Goal: Transaction & Acquisition: Book appointment/travel/reservation

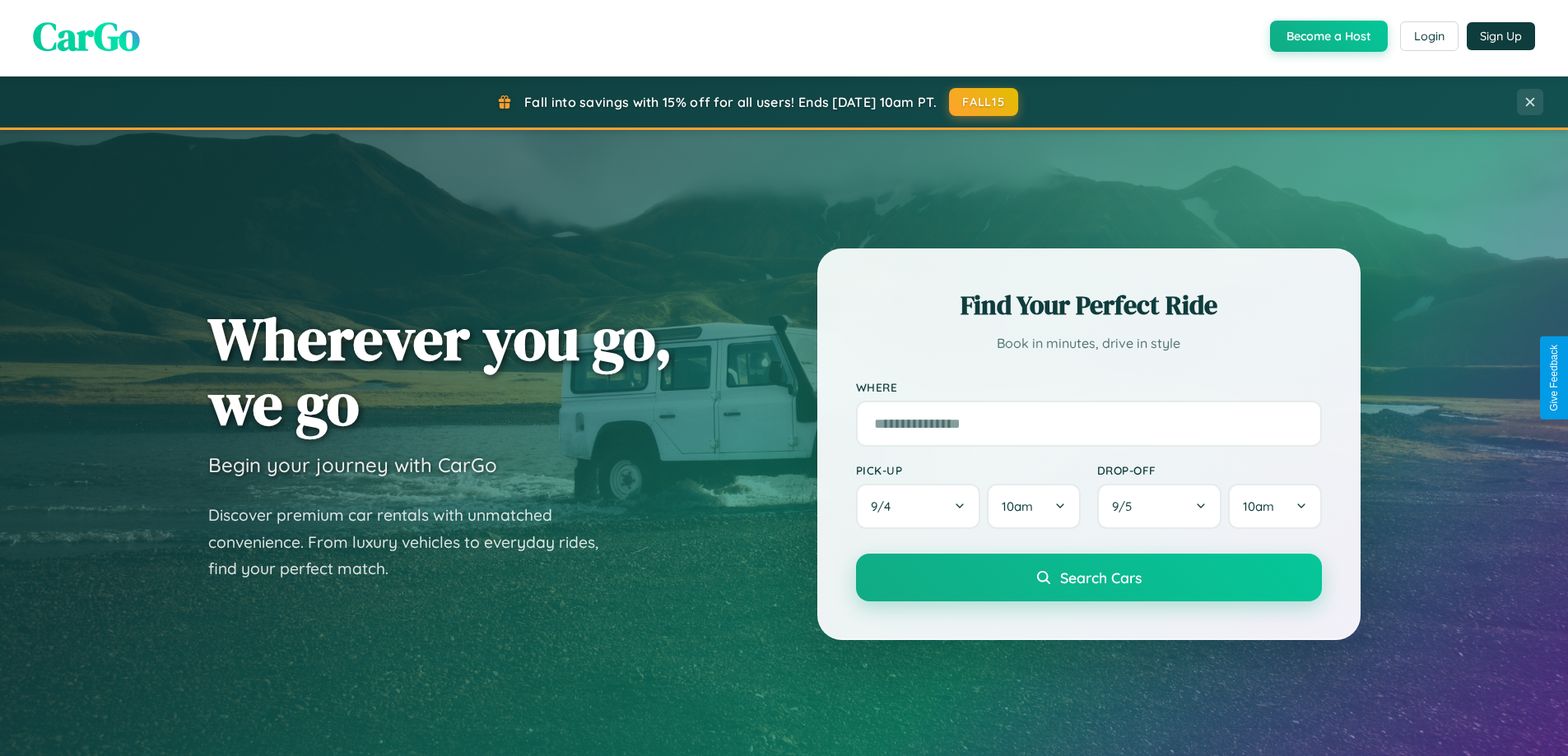
scroll to position [3165, 0]
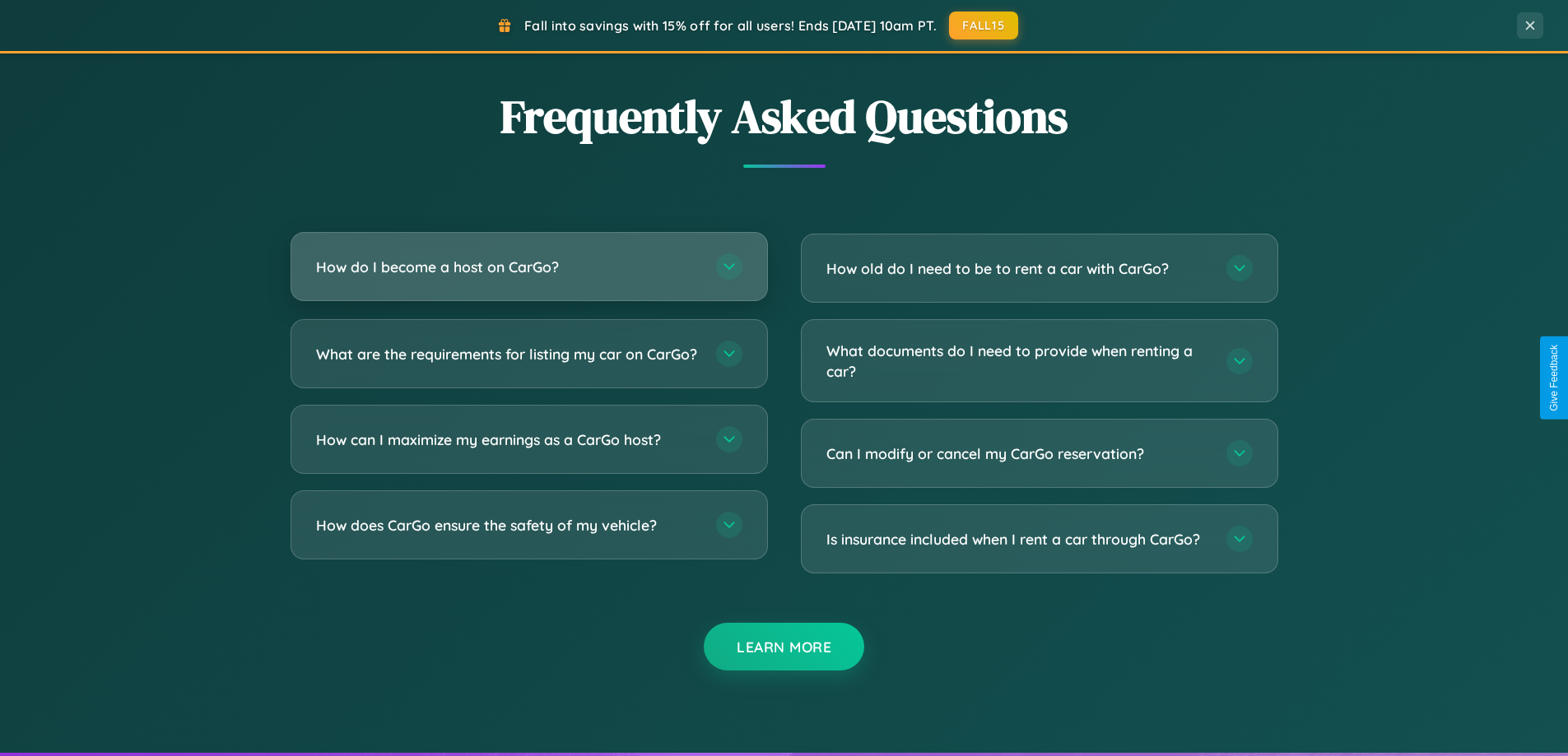
click at [528, 266] on h3 "How do I become a host on CarGo?" at bounding box center [508, 267] width 383 height 21
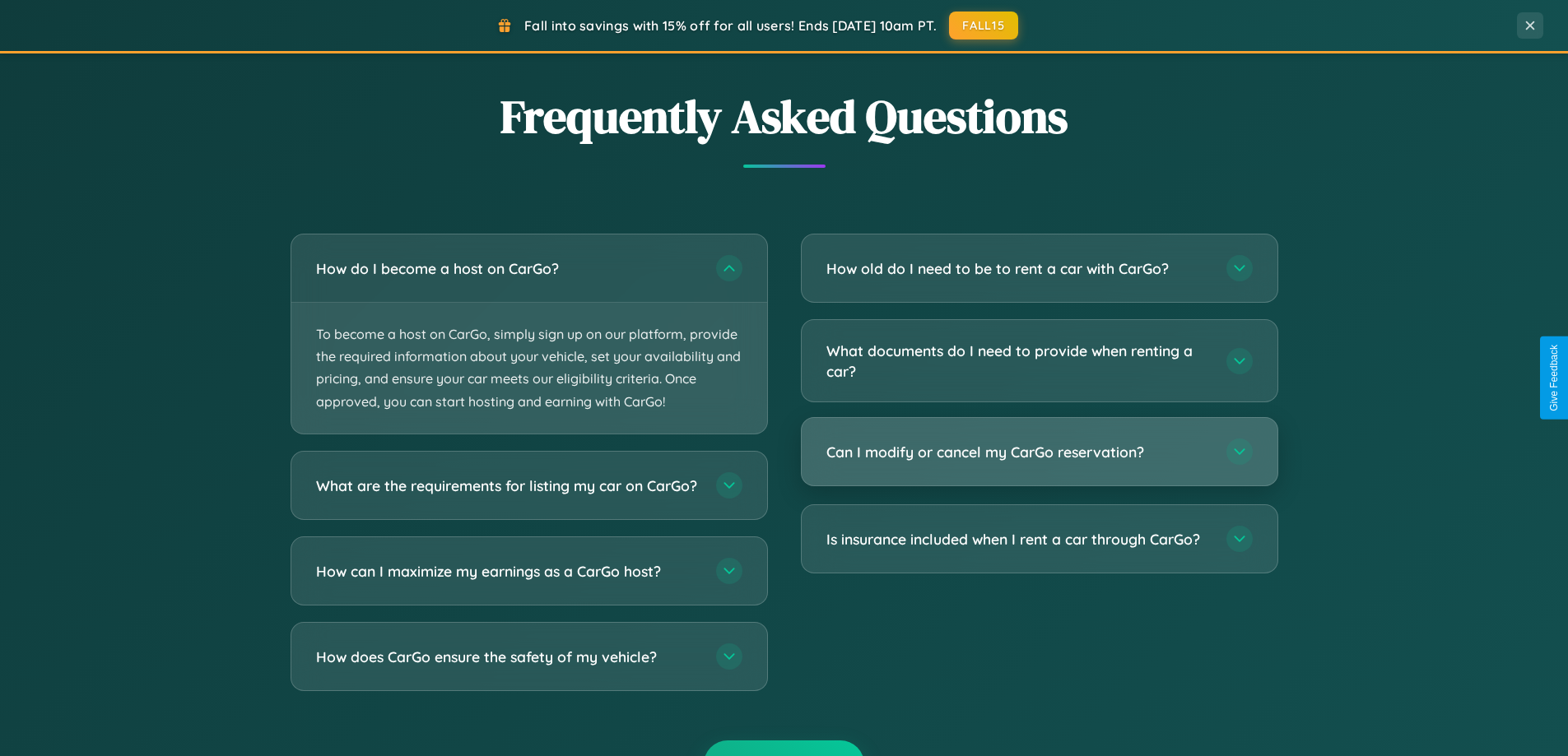
click at [1039, 452] on h3 "Can I modify or cancel my CarGo reservation?" at bounding box center [1018, 452] width 383 height 21
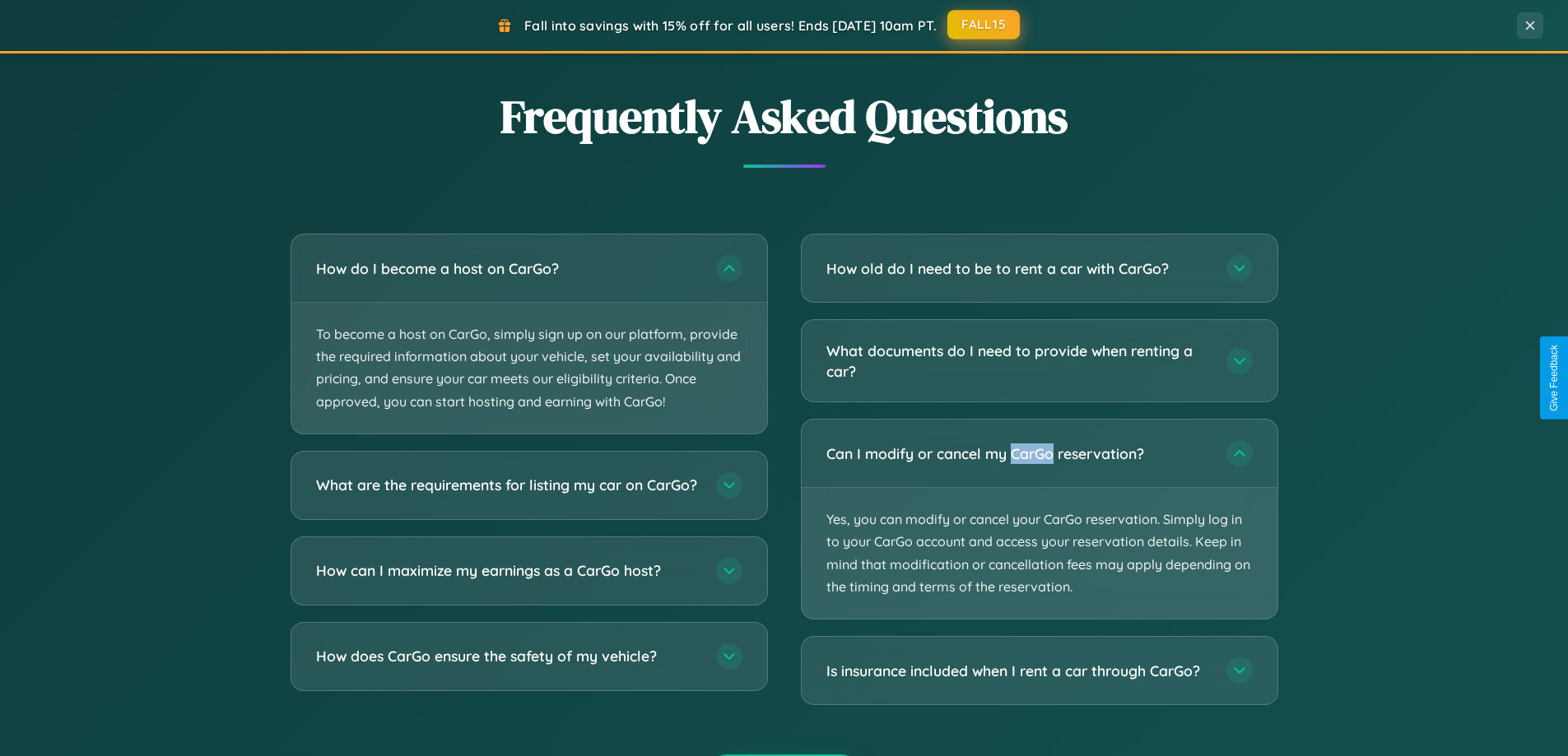
click at [984, 24] on button "FALL15" at bounding box center [984, 24] width 73 height 30
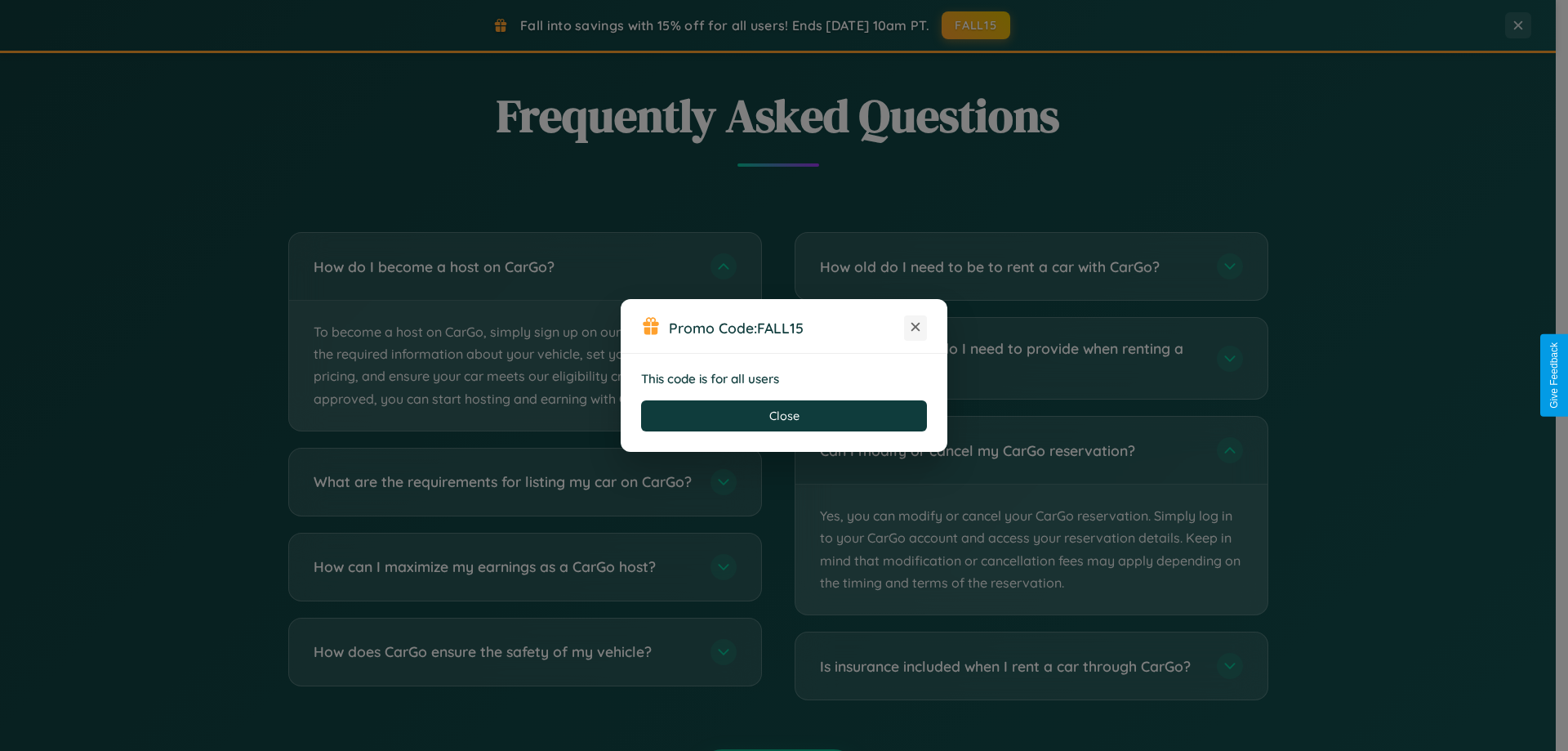
click at [915, 328] on icon at bounding box center [915, 327] width 16 height 16
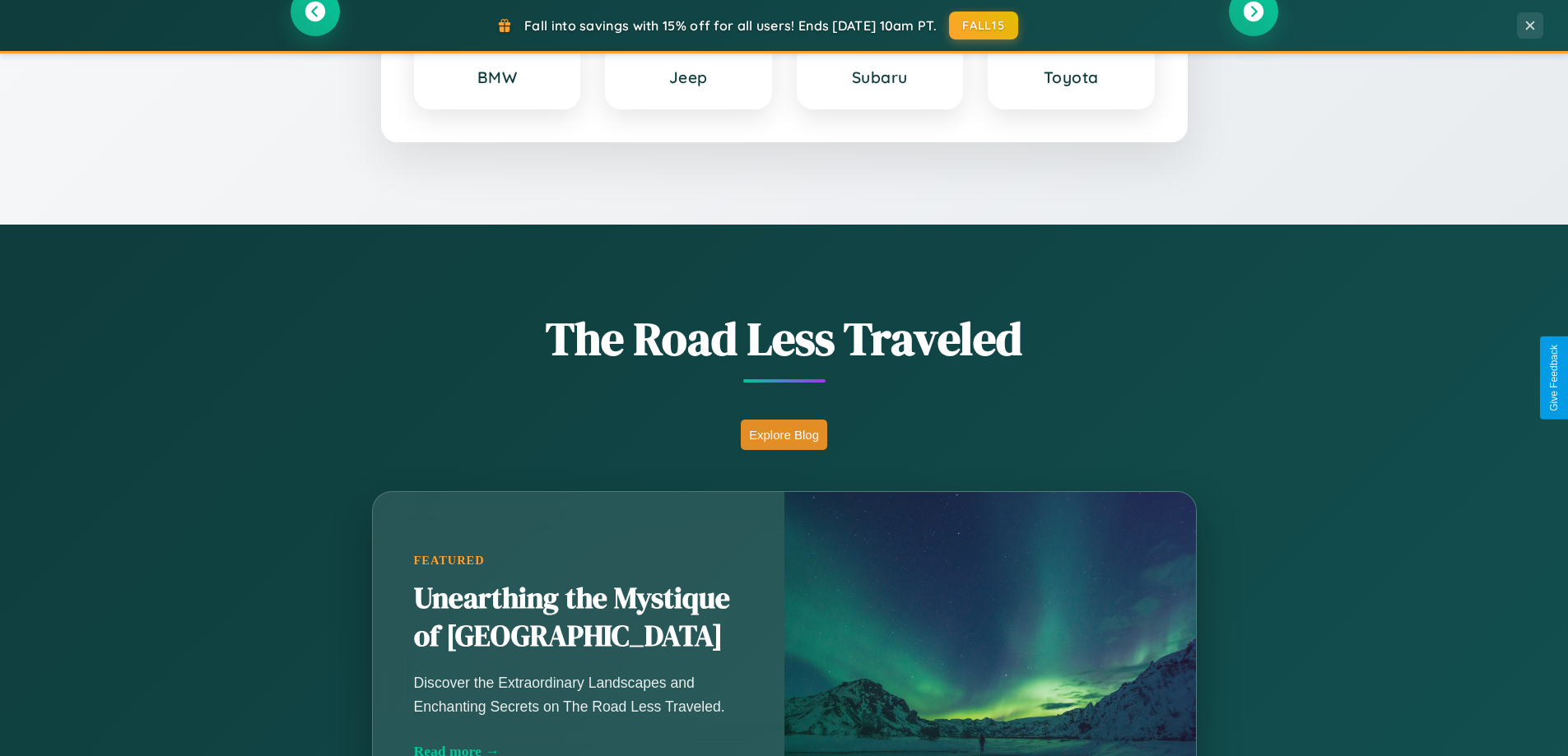
scroll to position [0, 0]
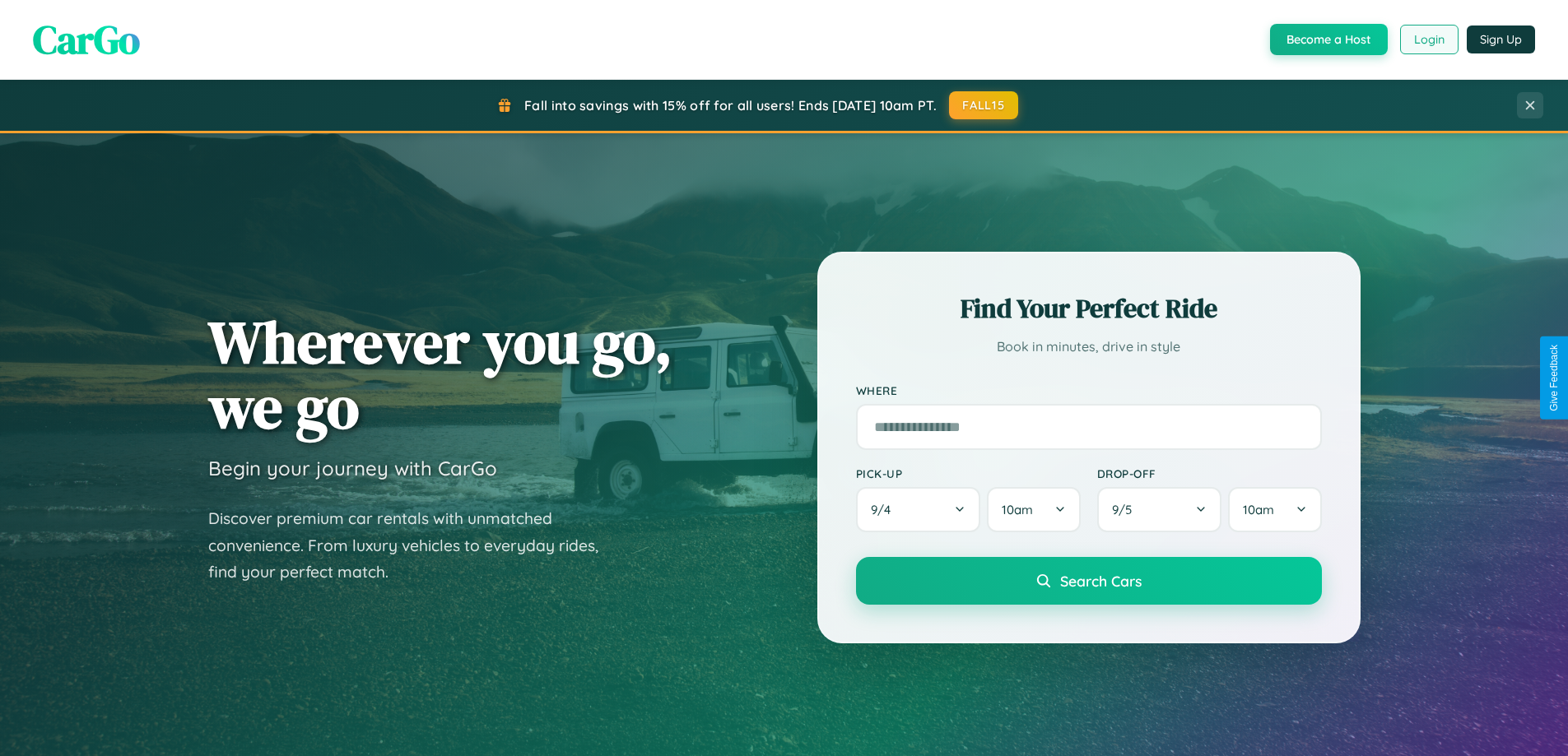
click at [1428, 39] on button "Login" at bounding box center [1429, 39] width 59 height 30
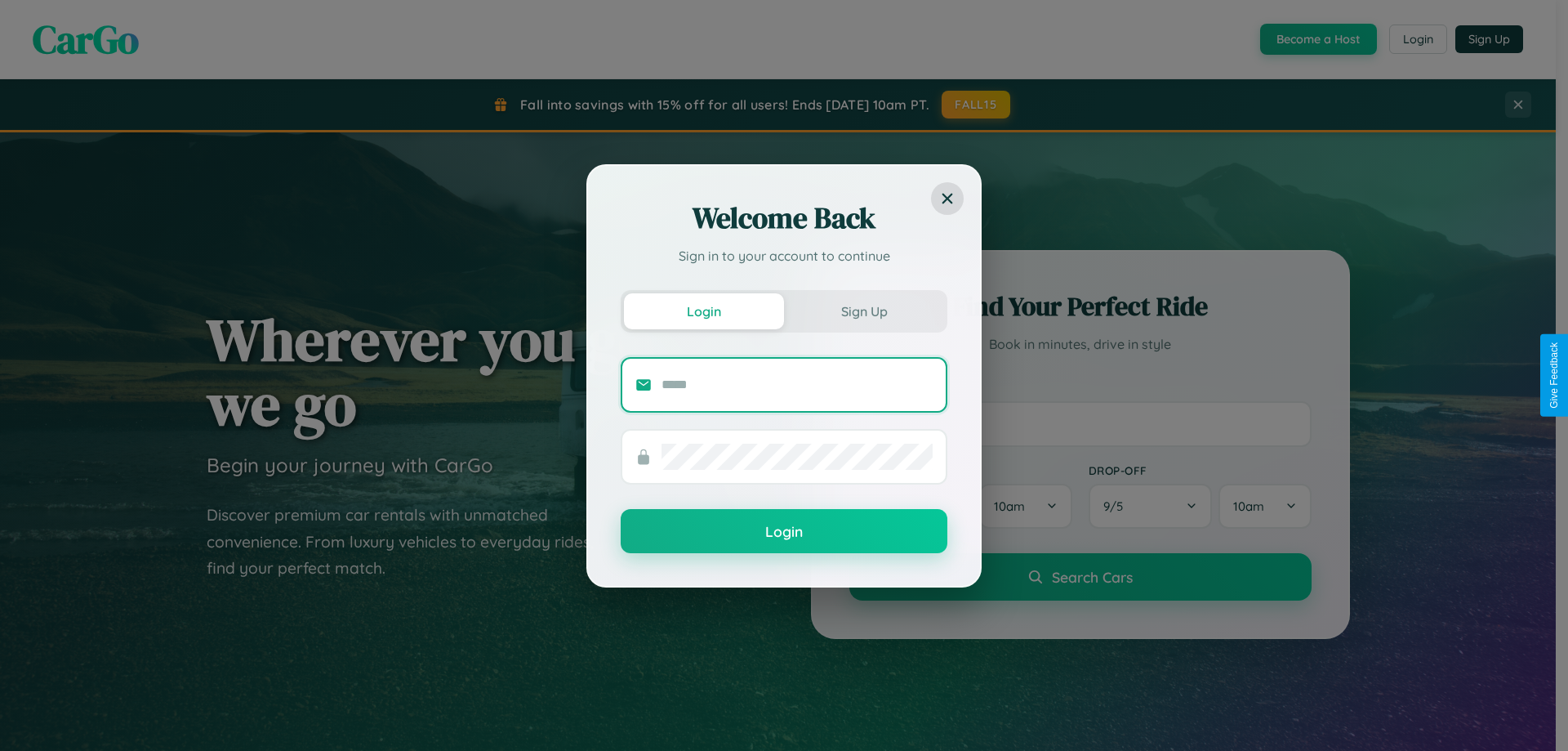
click at [797, 384] on input "text" at bounding box center [797, 385] width 271 height 26
type input "**********"
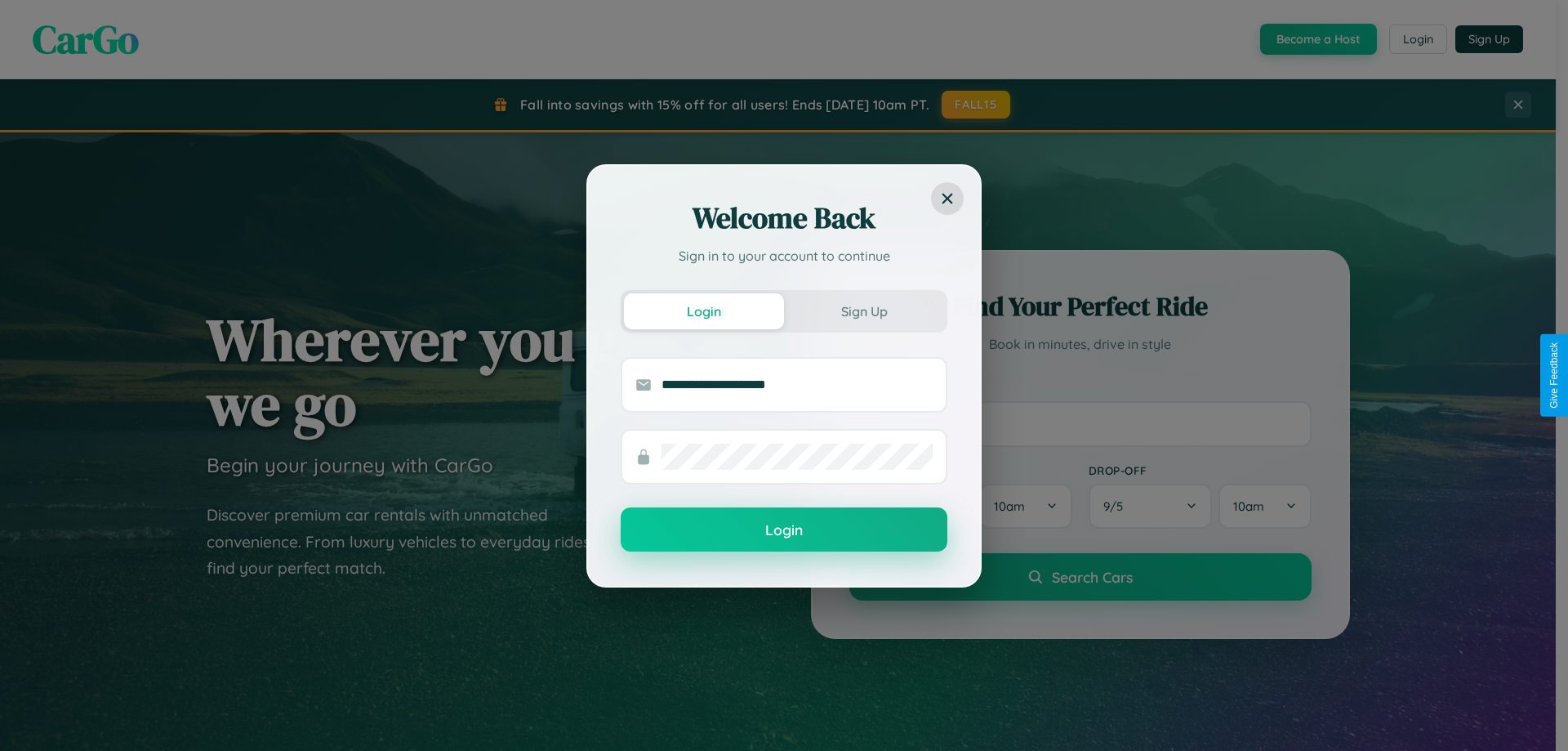
click at [784, 531] on button "Login" at bounding box center [784, 529] width 327 height 44
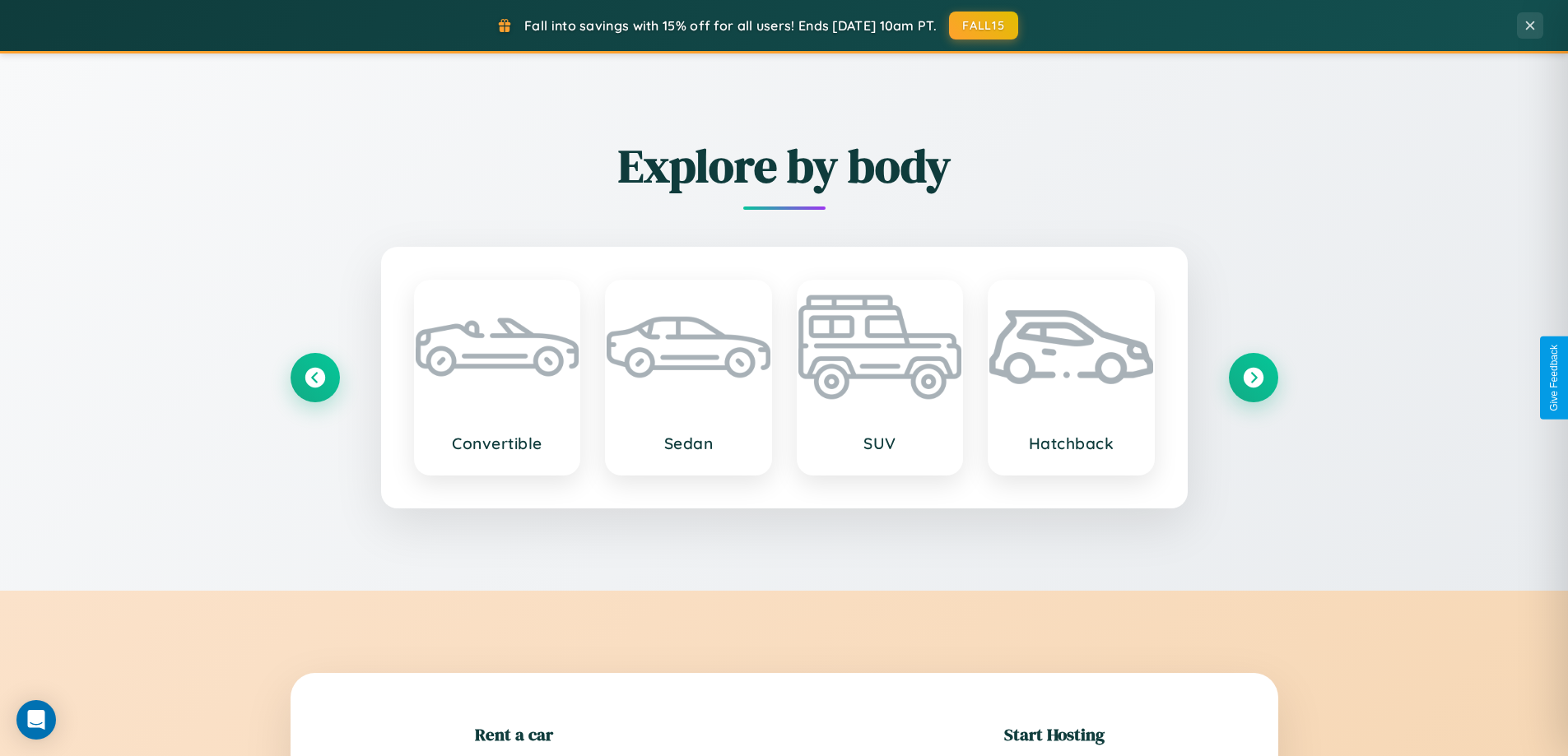
scroll to position [355, 0]
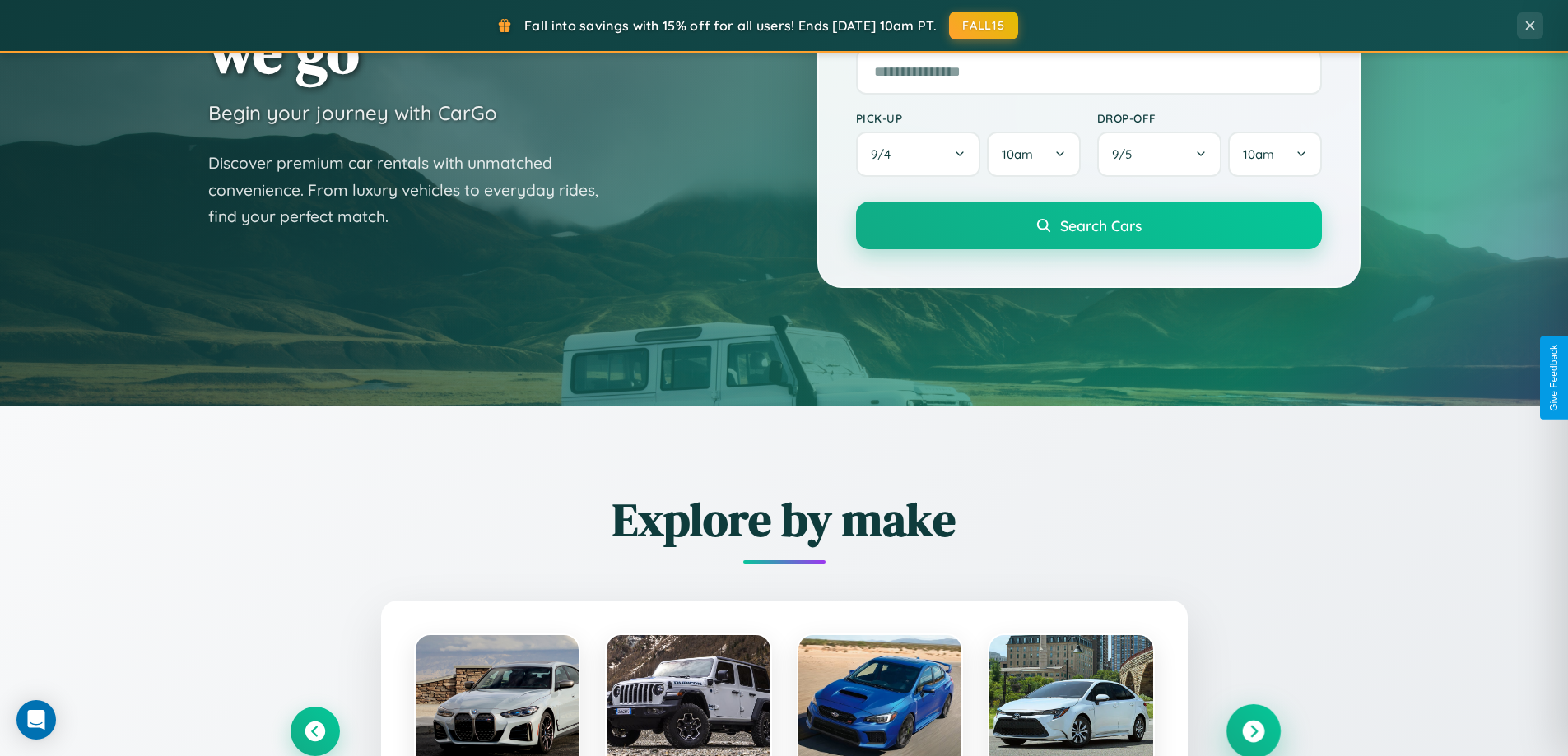
click at [1253, 732] on icon at bounding box center [1253, 731] width 22 height 22
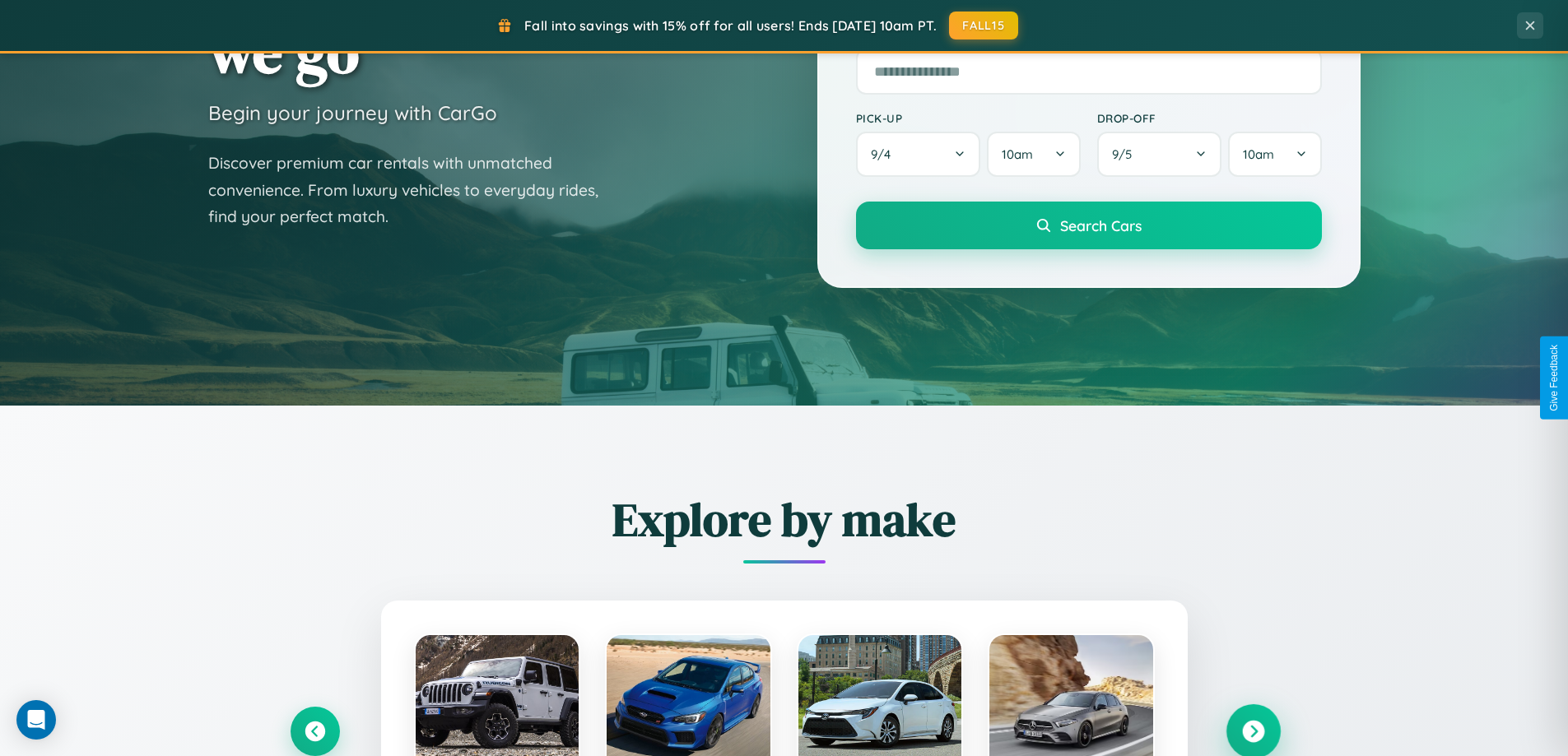
click at [1253, 730] on icon at bounding box center [1253, 731] width 22 height 22
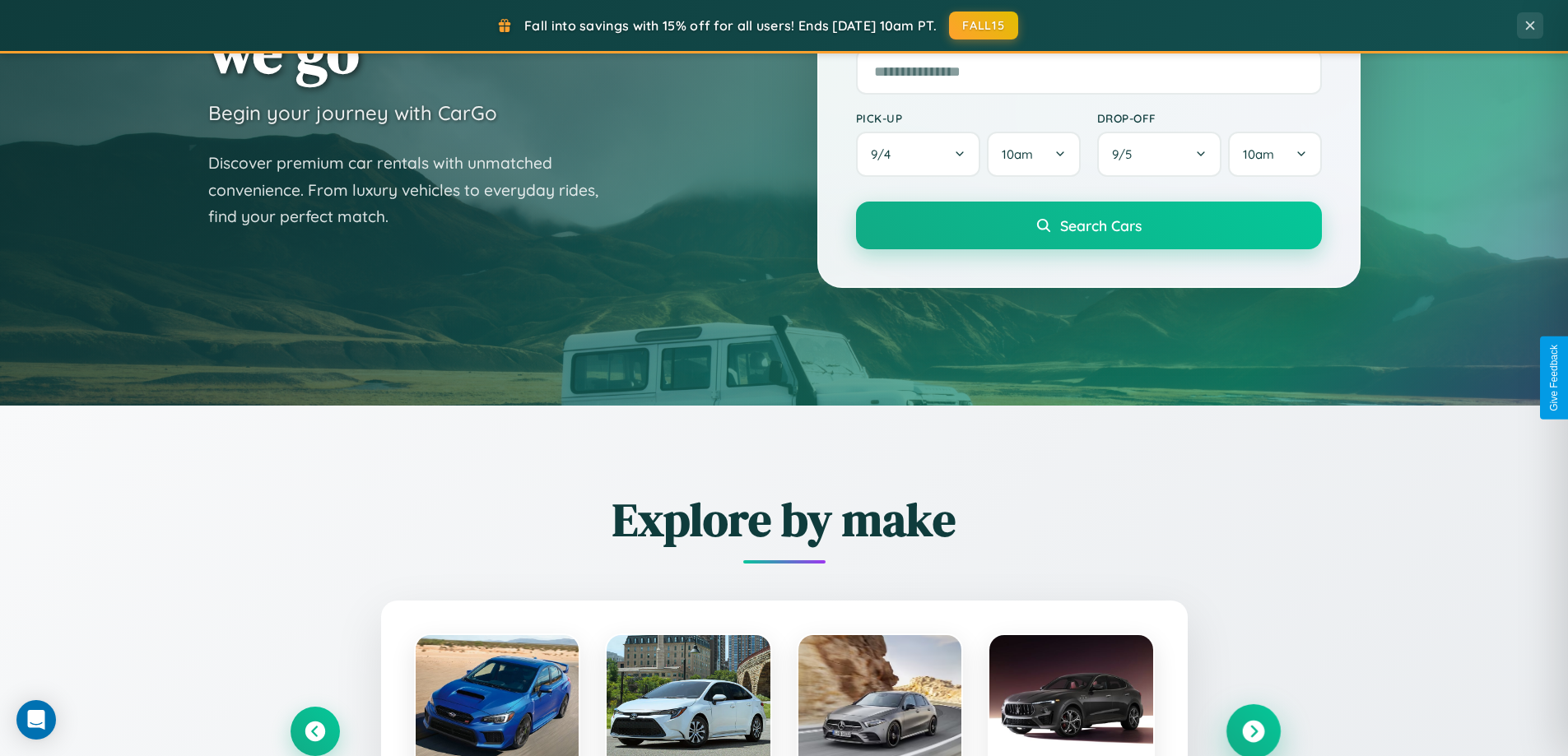
scroll to position [709, 0]
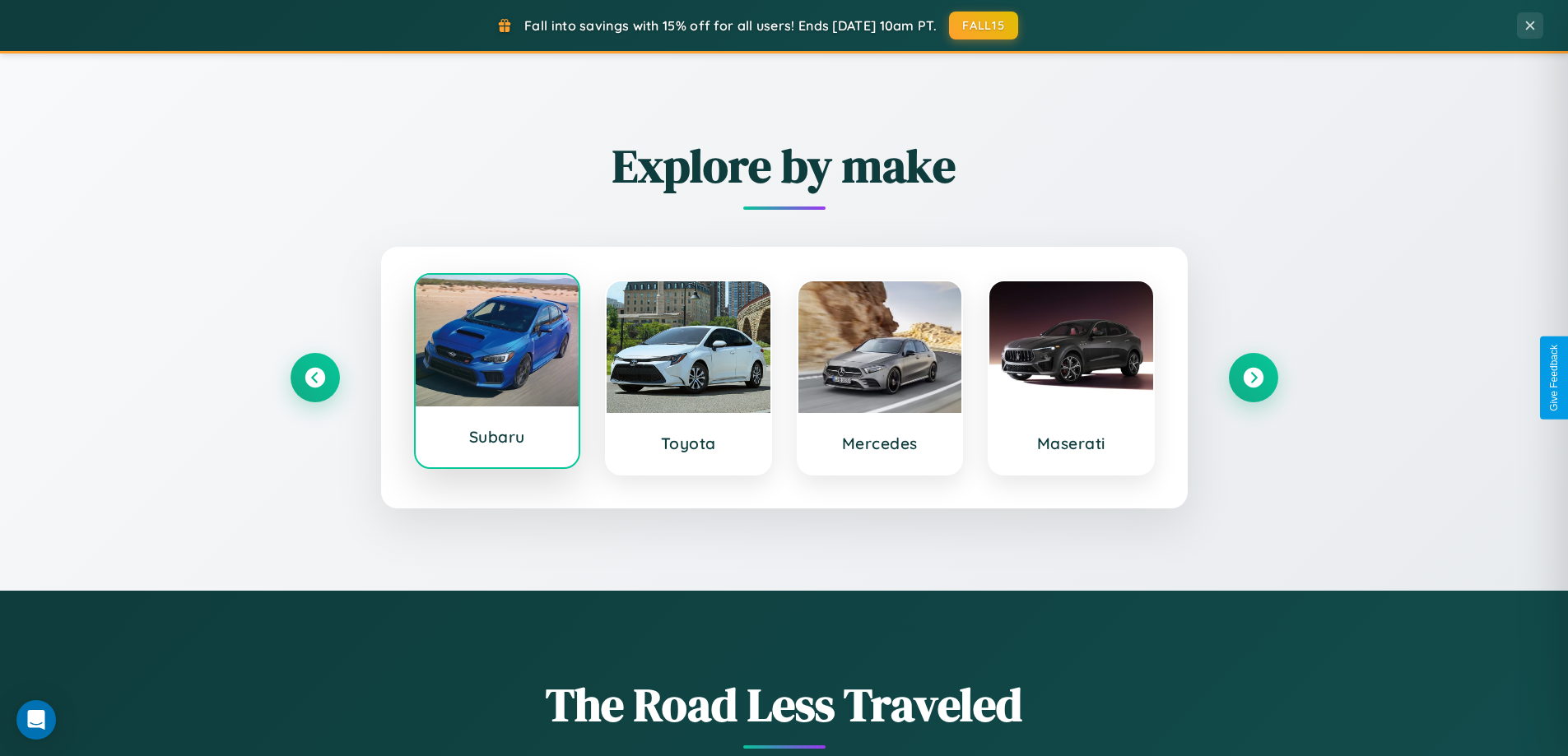
click at [496, 373] on div at bounding box center [498, 340] width 164 height 132
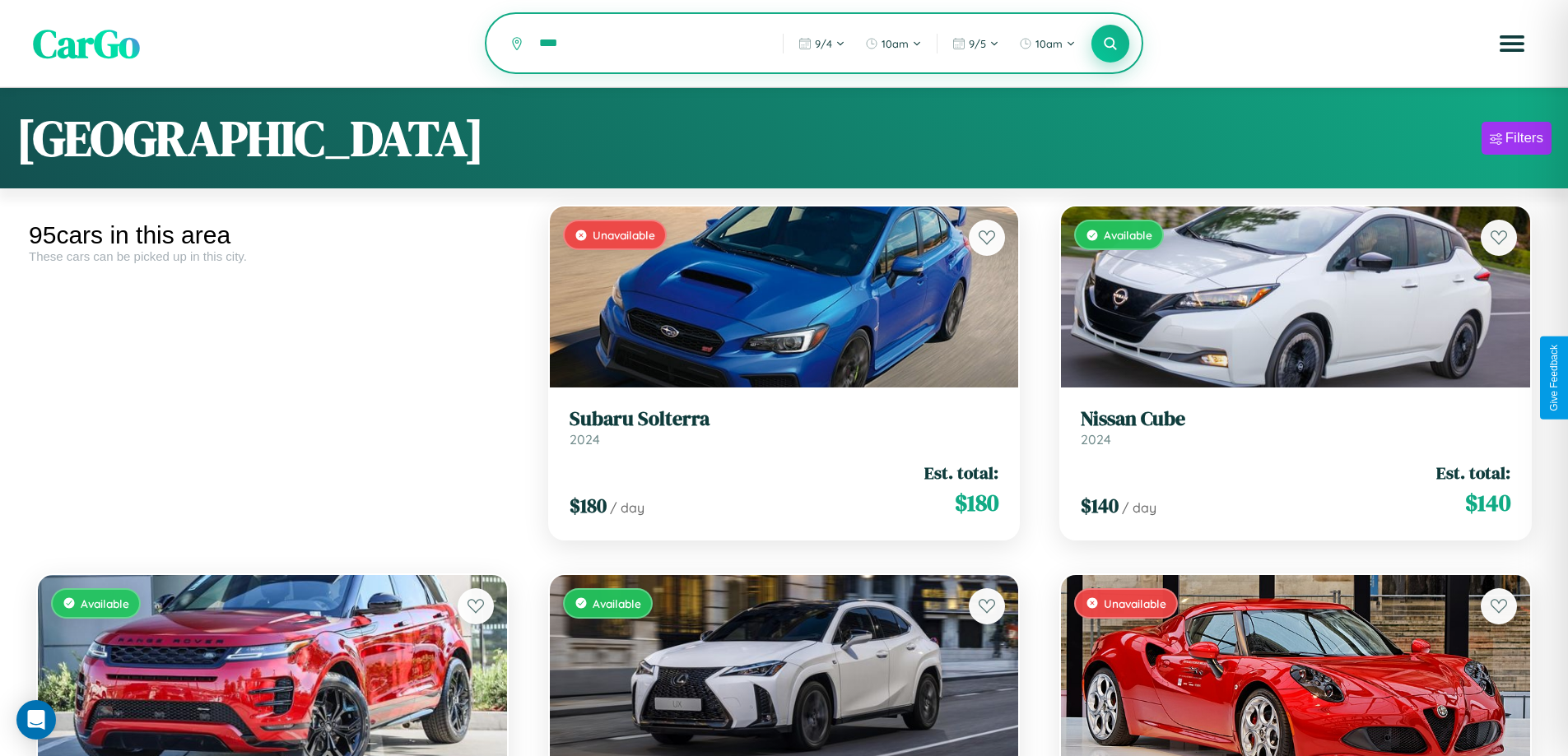
type input "****"
click at [1110, 45] on icon at bounding box center [1111, 44] width 16 height 16
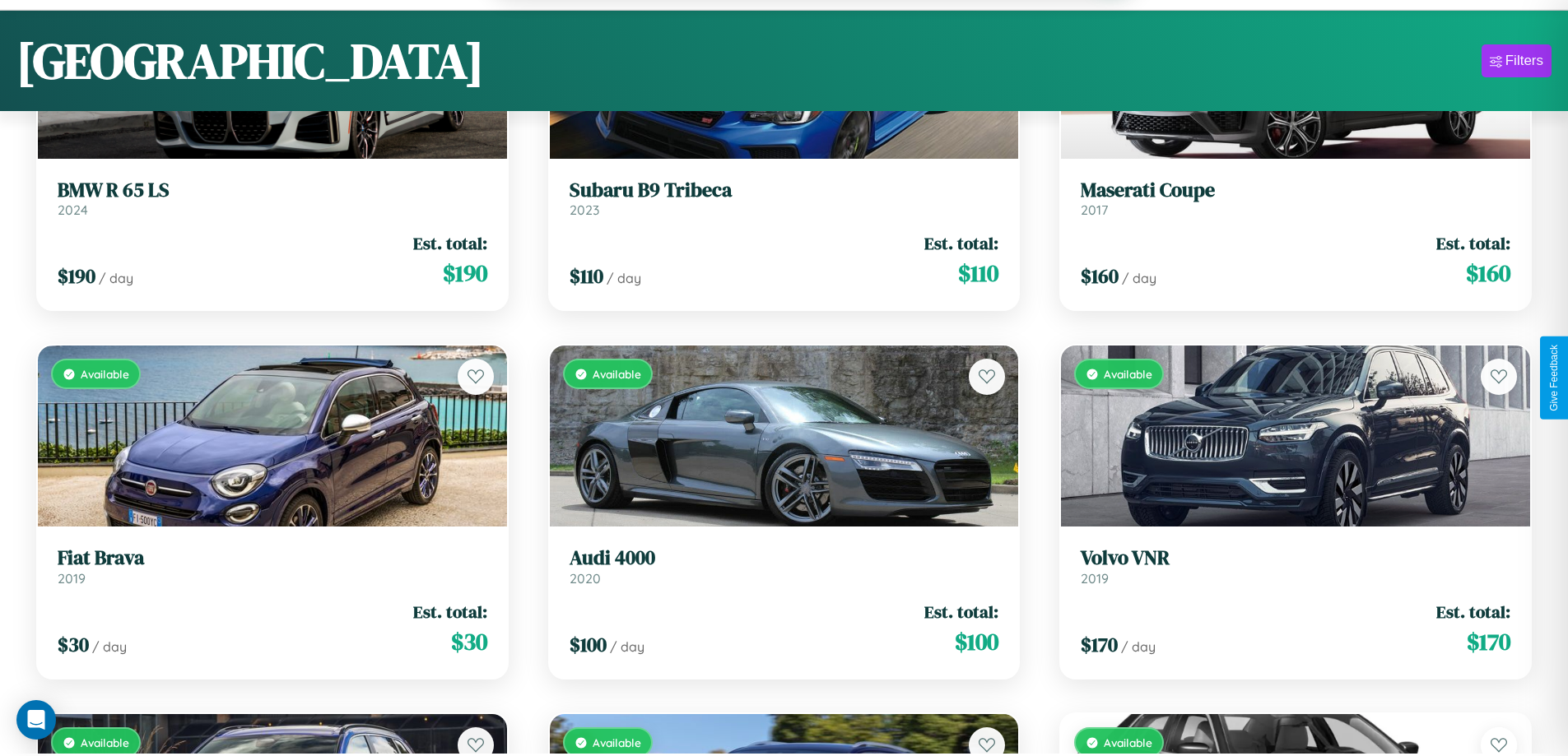
scroll to position [9265, 0]
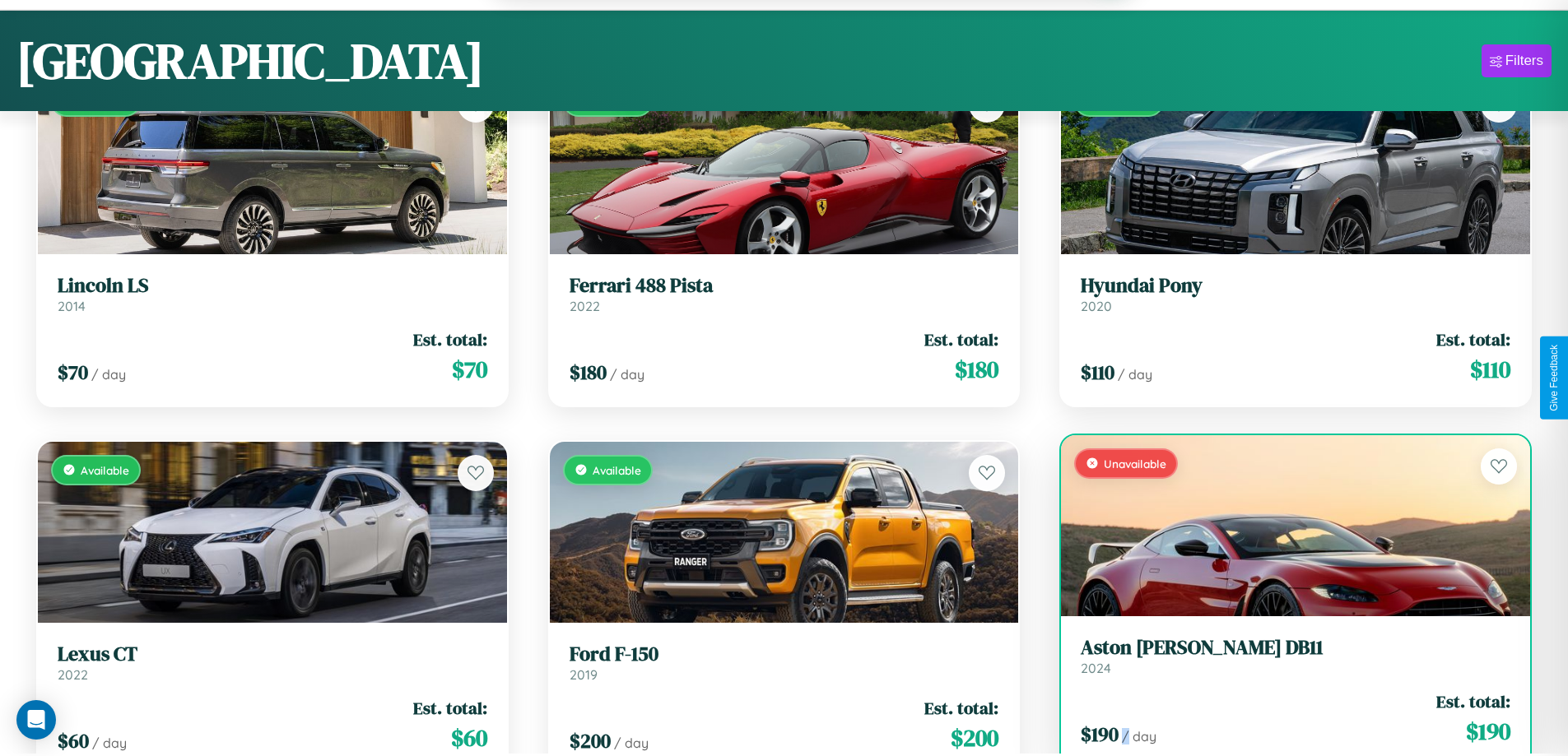
click at [1285, 726] on div "$ 190 / day Est. total: $ 190" at bounding box center [1295, 718] width 430 height 58
click at [1285, 720] on div "$ 190 / day Est. total: $ 190" at bounding box center [1295, 718] width 430 height 58
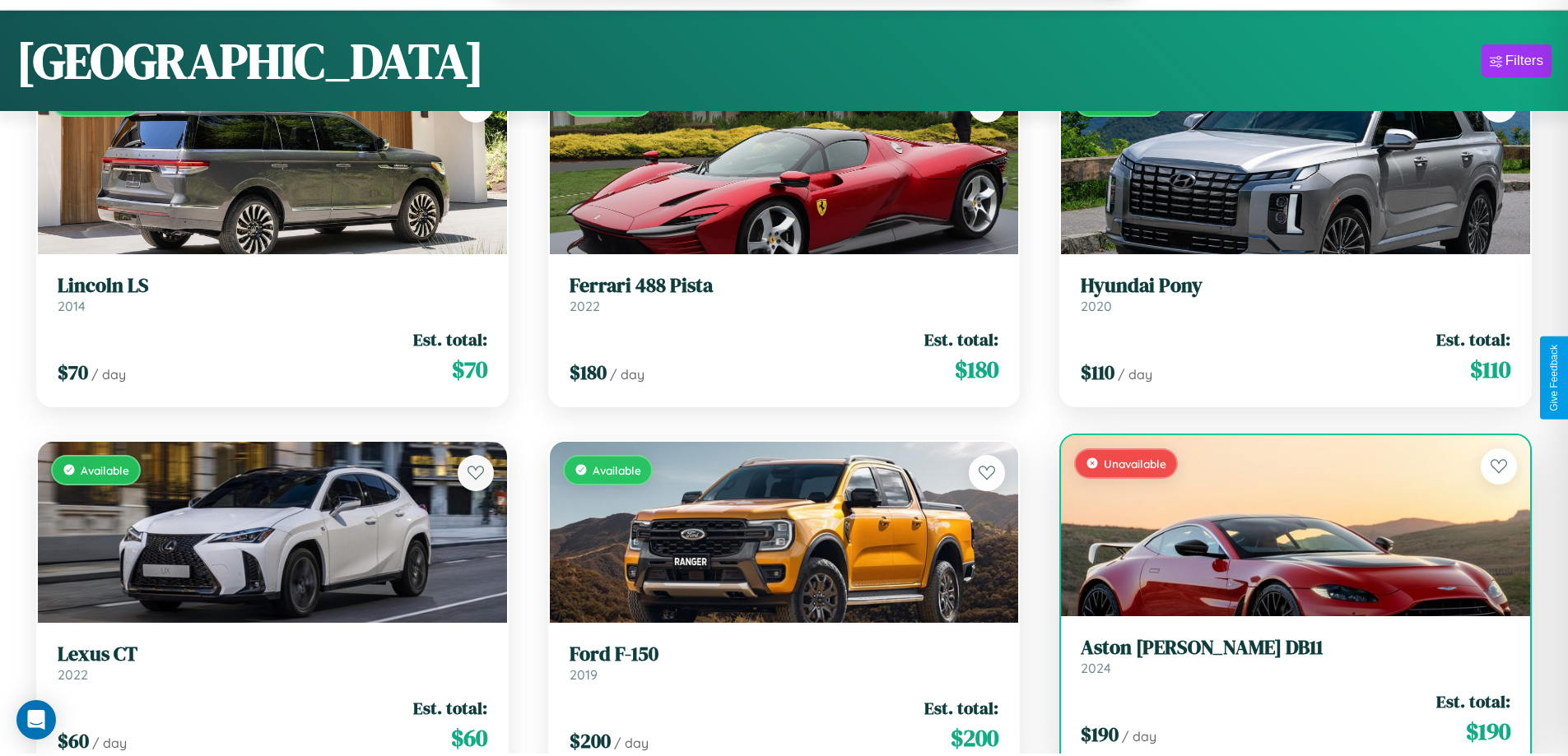
click at [1285, 720] on div "$ 190 / day Est. total: $ 190" at bounding box center [1295, 718] width 430 height 58
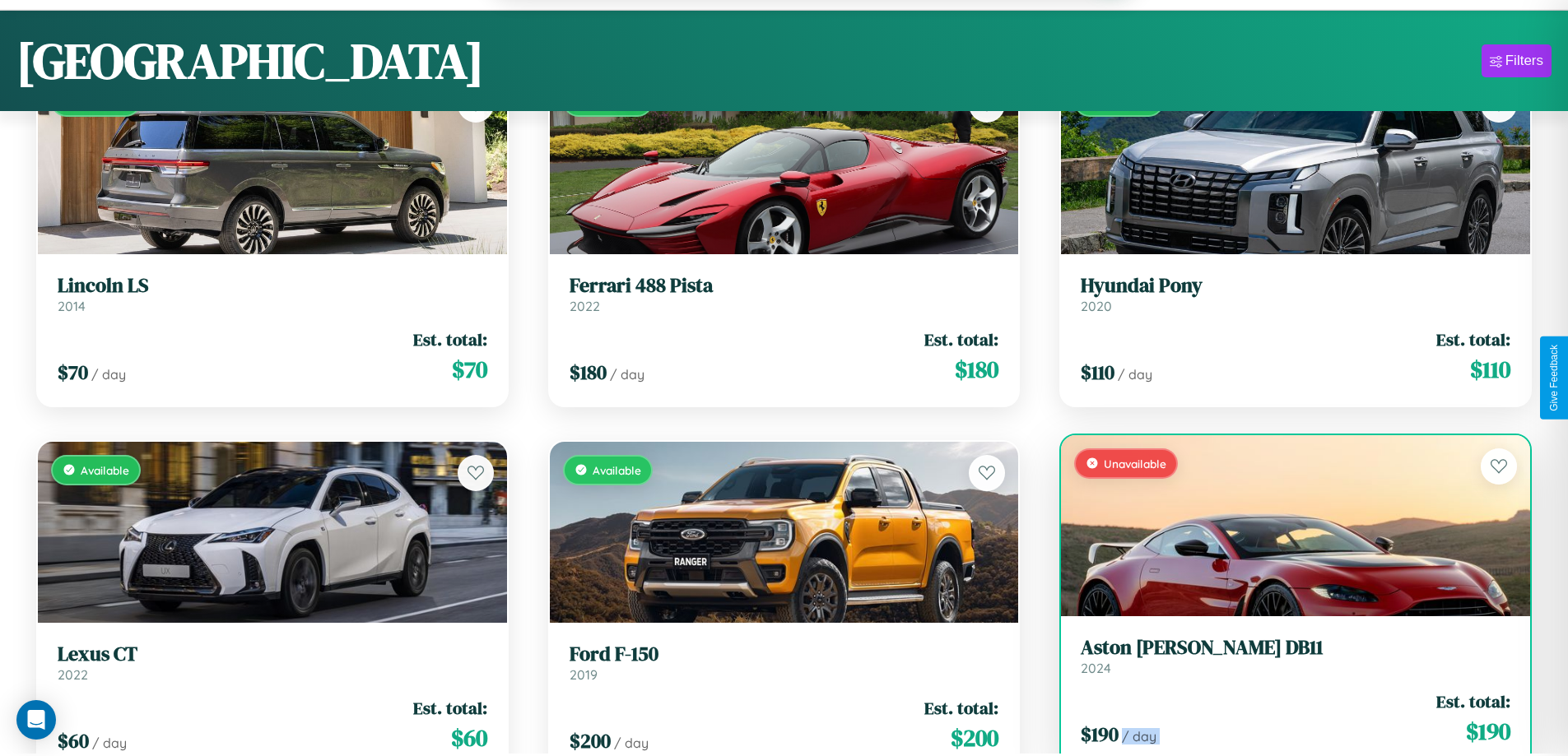
click at [1285, 720] on div "$ 190 / day Est. total: $ 190" at bounding box center [1295, 718] width 430 height 58
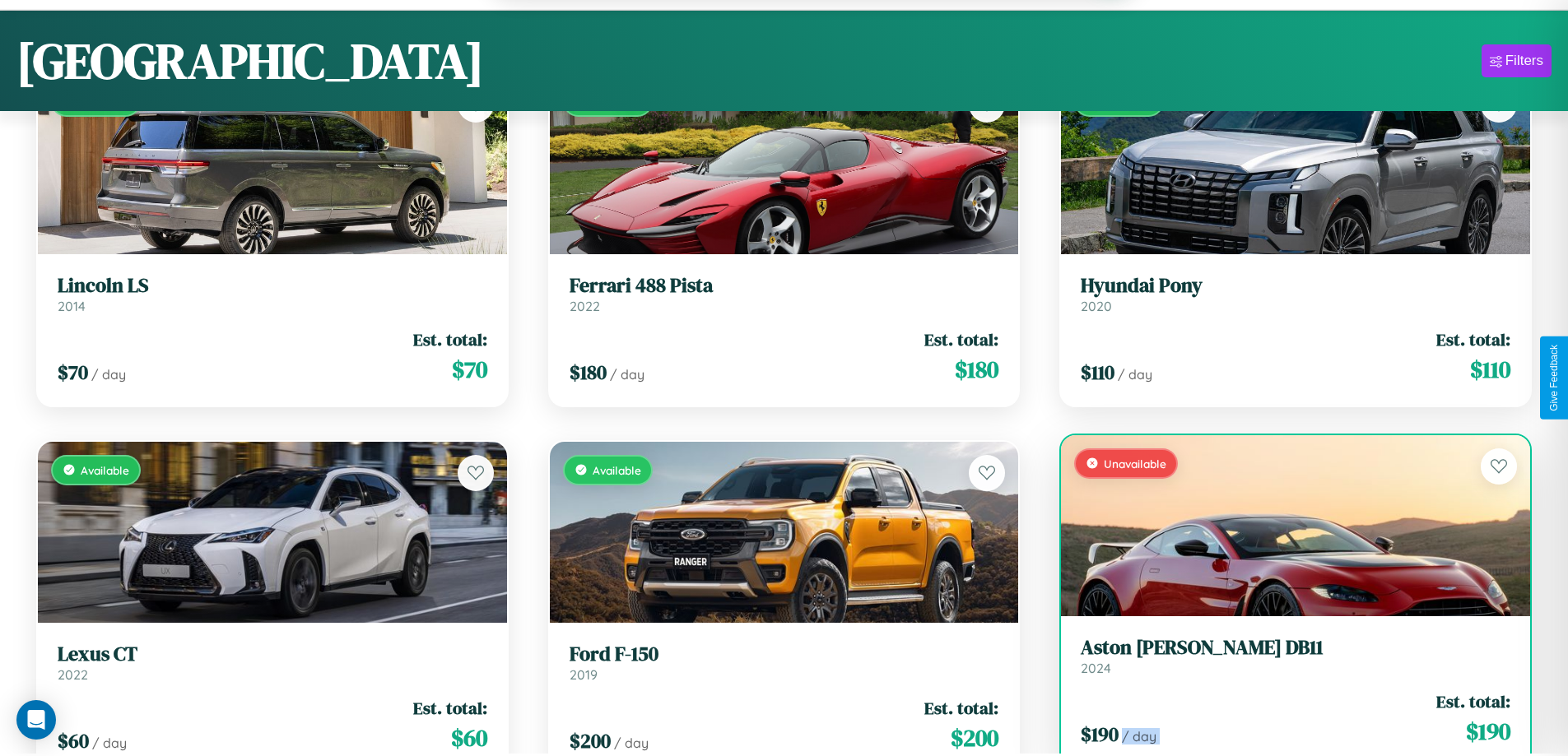
click at [1285, 720] on div "$ 190 / day Est. total: $ 190" at bounding box center [1295, 718] width 430 height 58
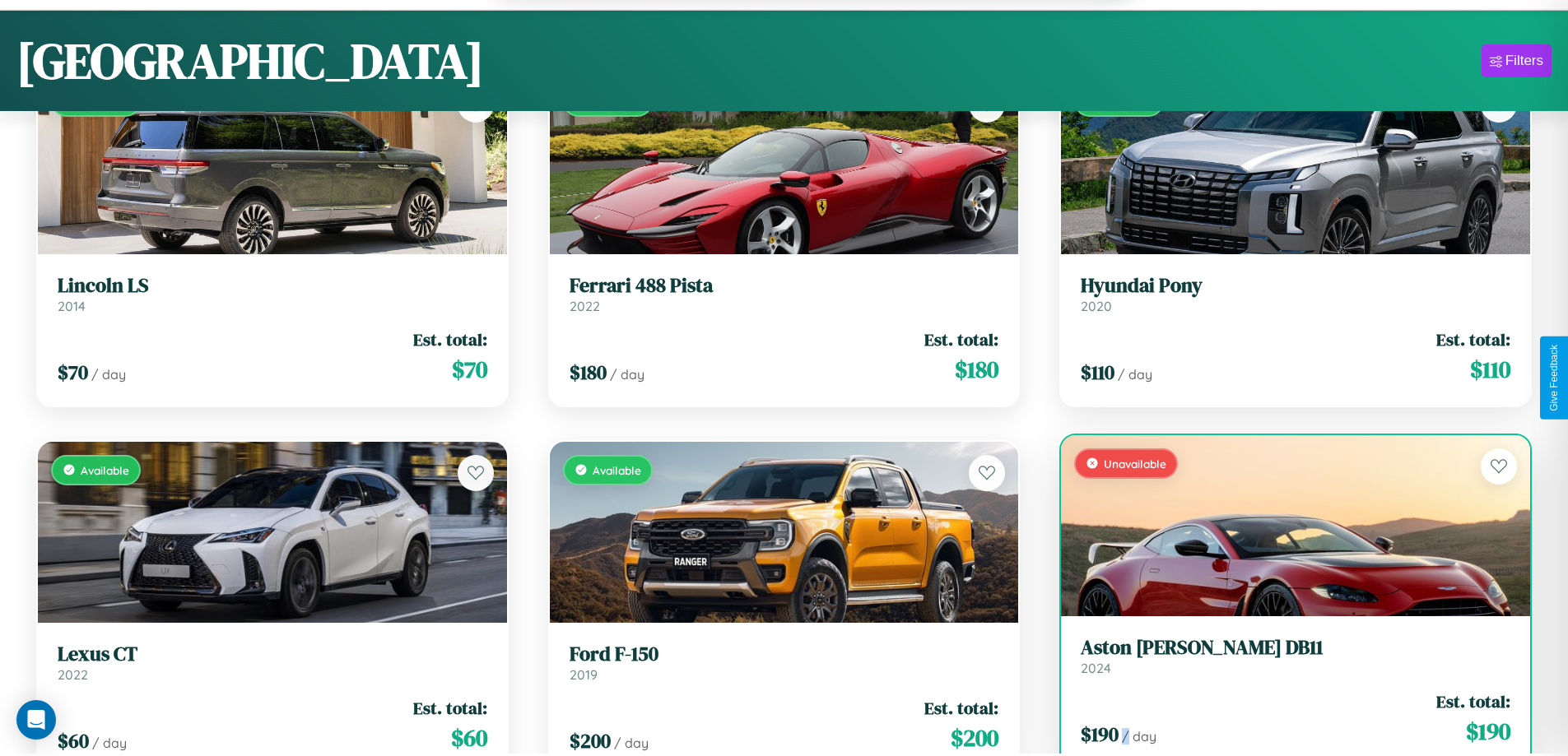
click at [1285, 720] on div "$ 190 / day Est. total: $ 190" at bounding box center [1295, 718] width 430 height 58
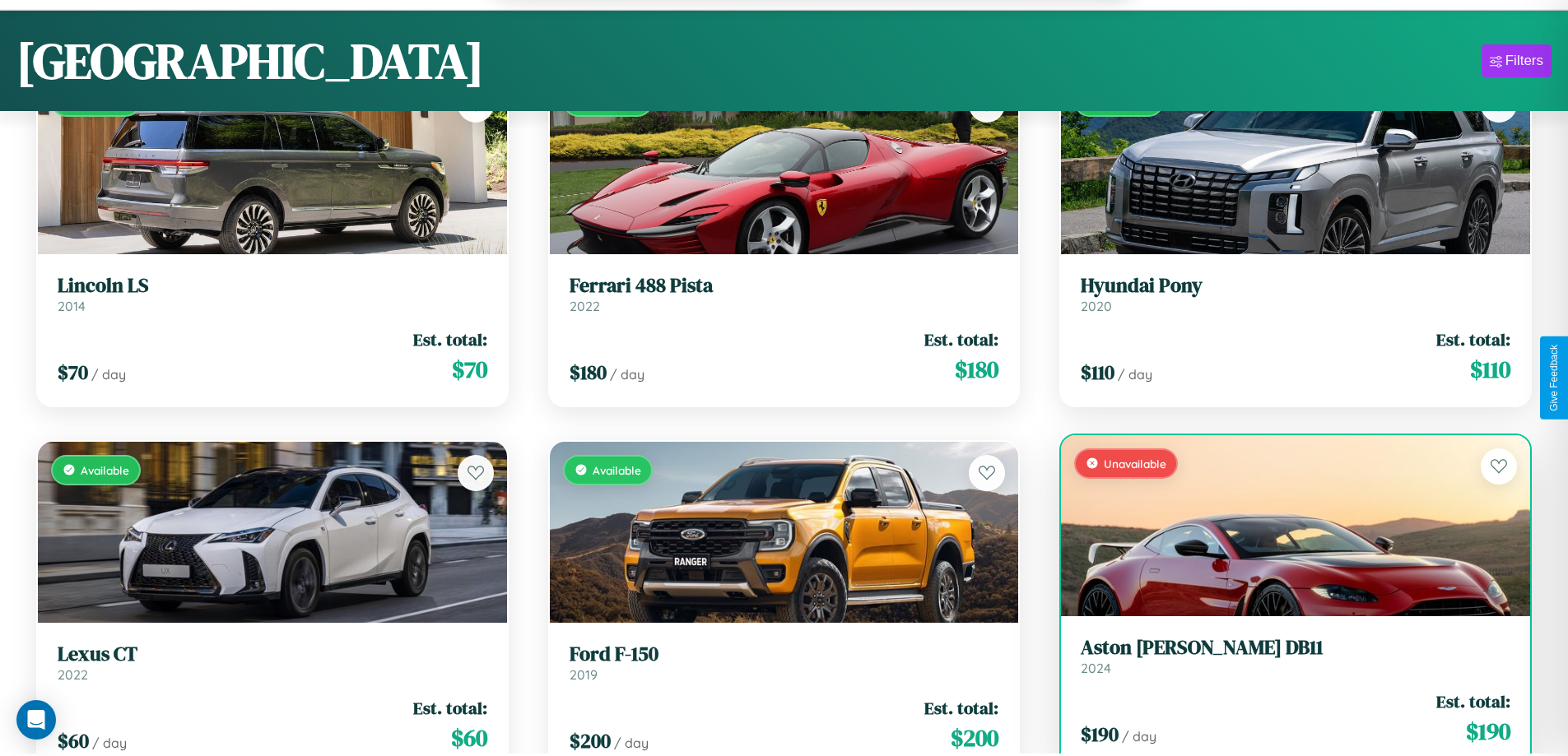
click at [1285, 658] on h3 "Aston [PERSON_NAME] DB11" at bounding box center [1295, 647] width 430 height 24
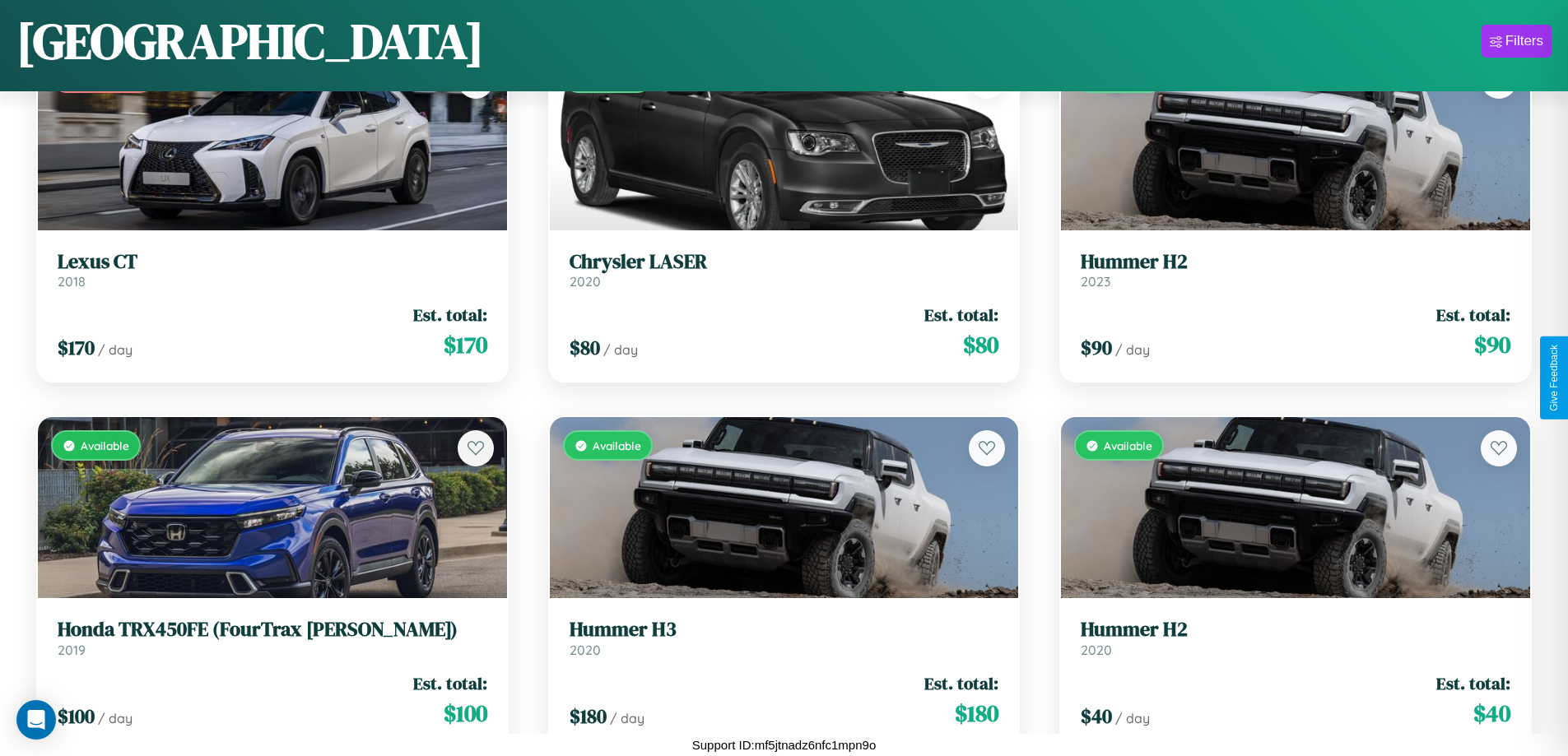
scroll to position [7598, 0]
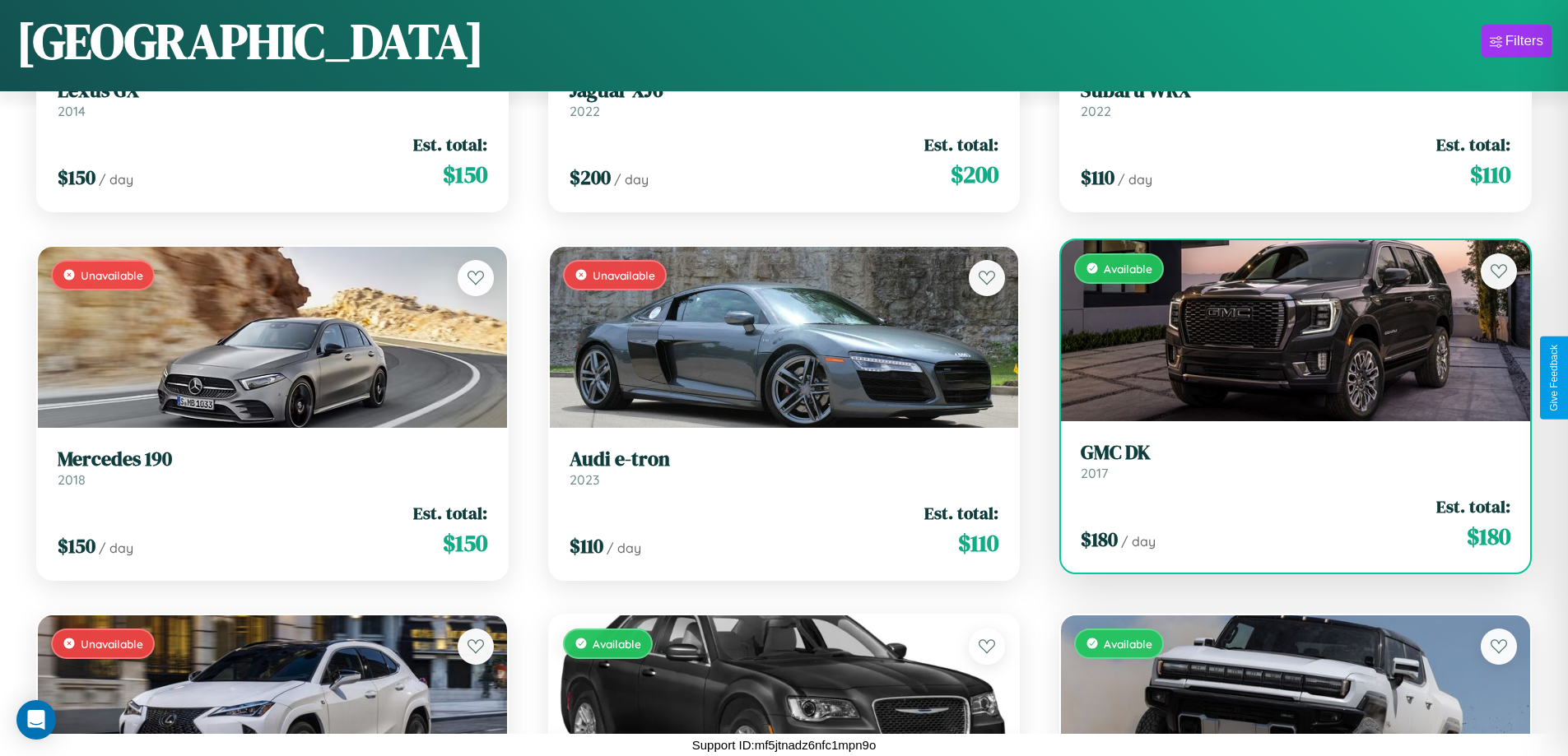
click at [1285, 462] on h3 "GMC DK" at bounding box center [1295, 452] width 430 height 24
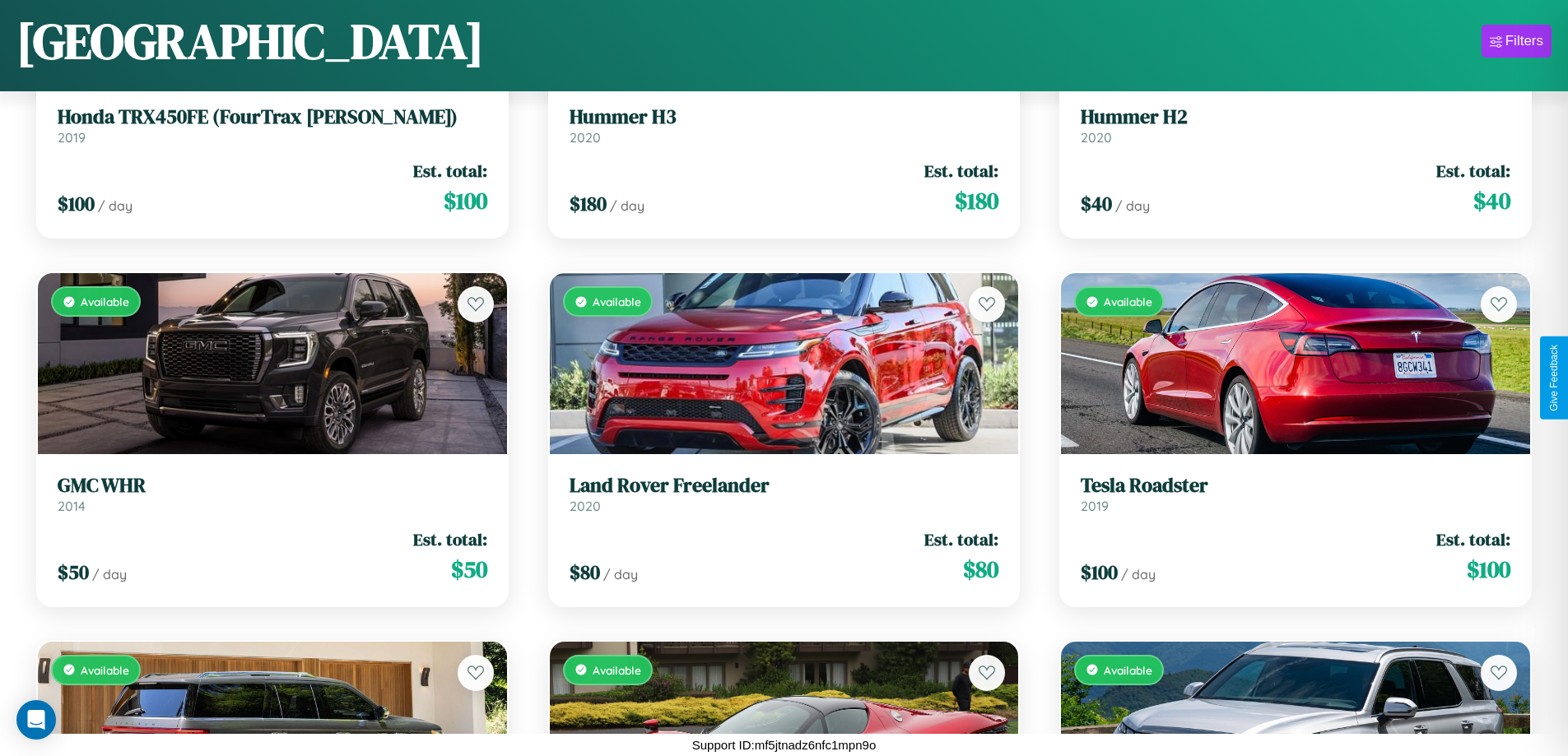
scroll to position [10177, 0]
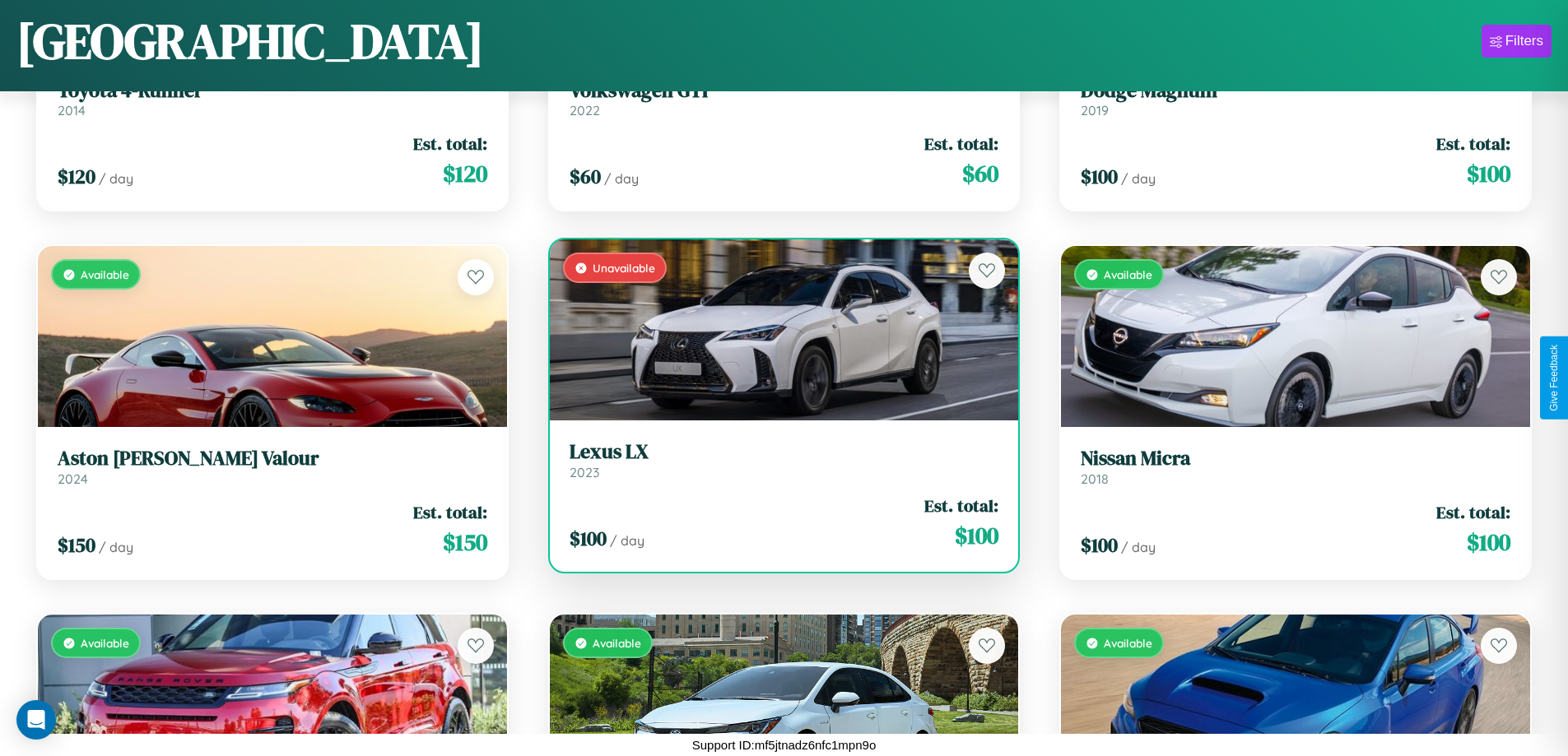
click at [777, 460] on h3 "Lexus LX" at bounding box center [784, 451] width 430 height 24
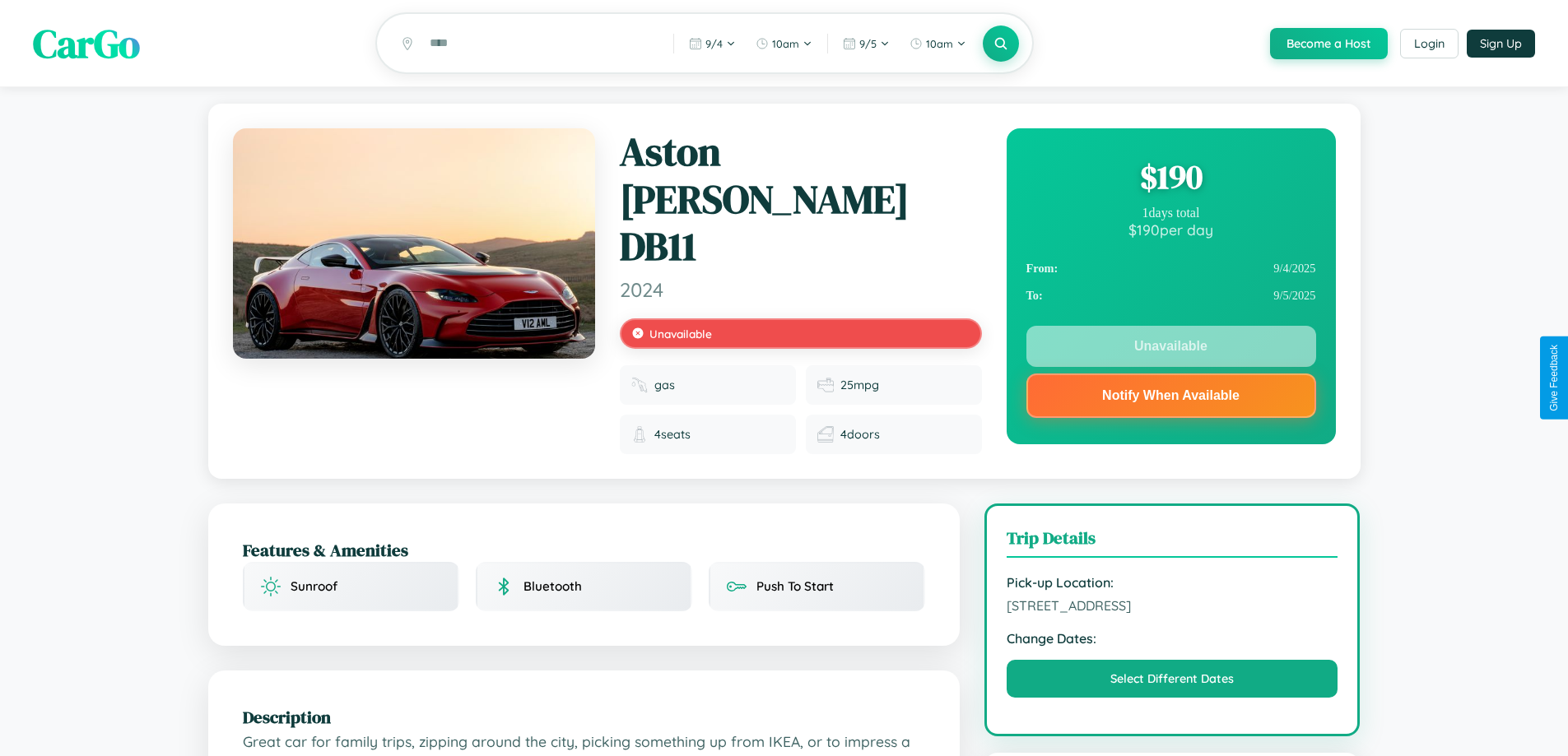
click at [1171, 179] on div "$ 190" at bounding box center [1171, 176] width 290 height 45
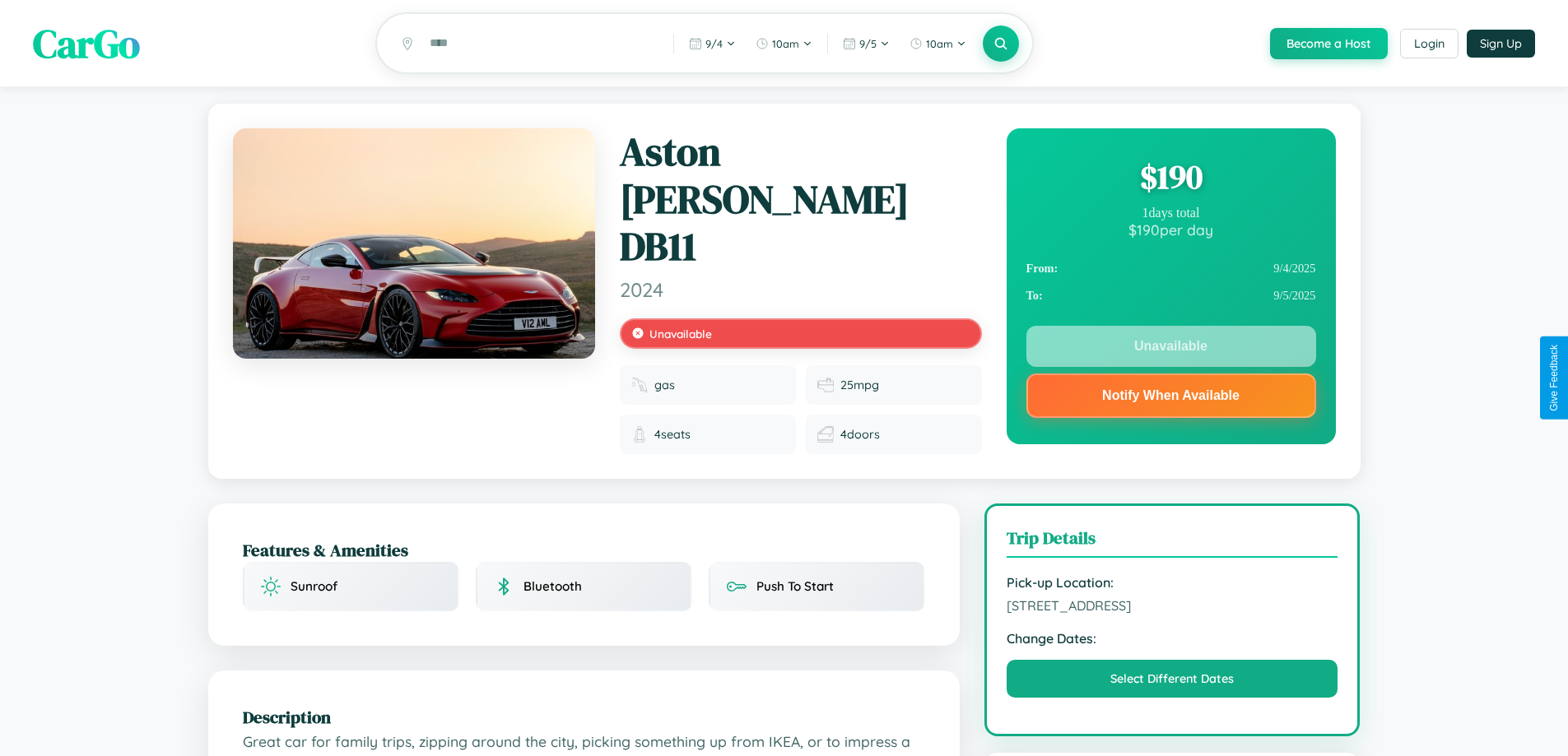
click at [1171, 179] on div "$ 190" at bounding box center [1171, 176] width 290 height 45
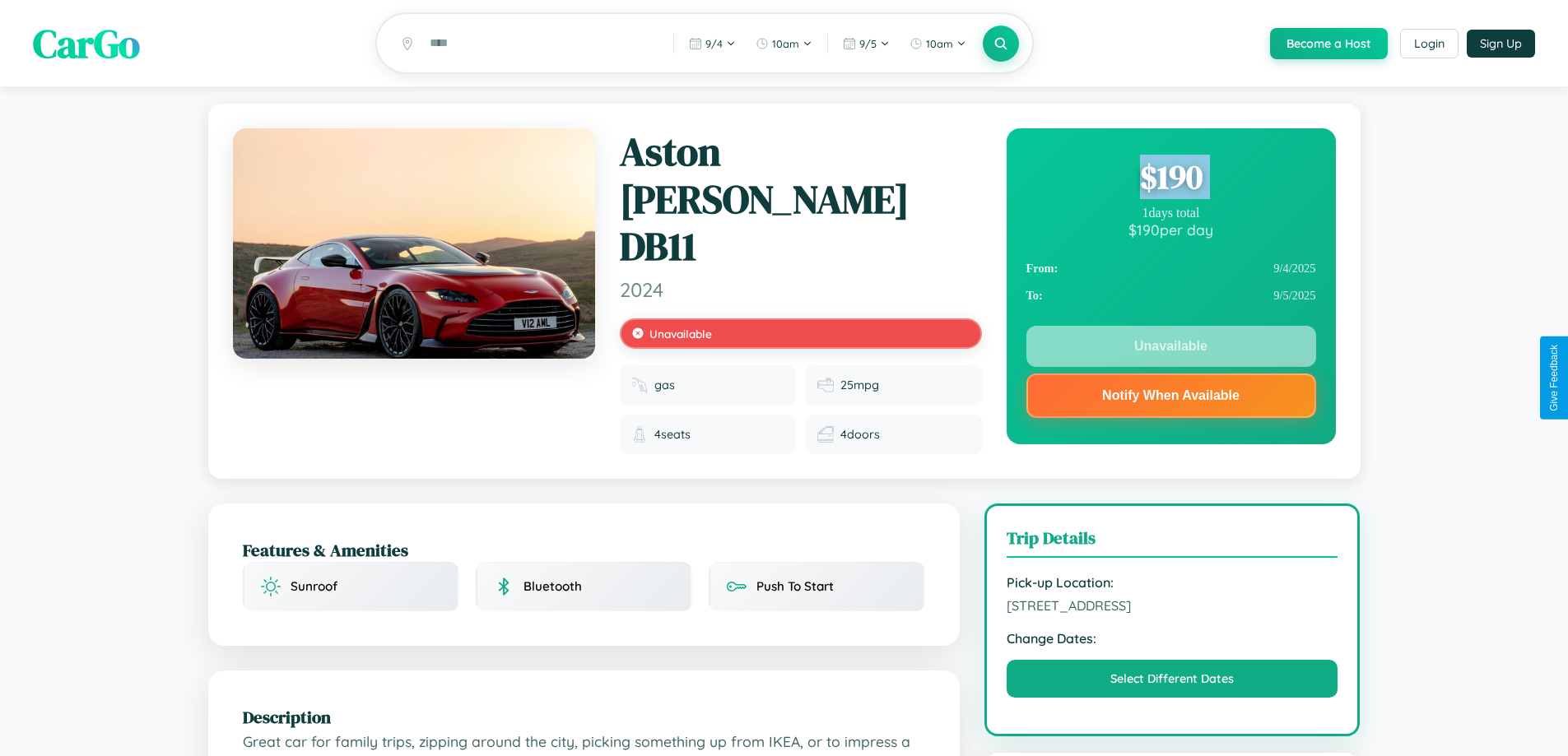
click at [1171, 179] on div "$ 190" at bounding box center [1171, 176] width 290 height 45
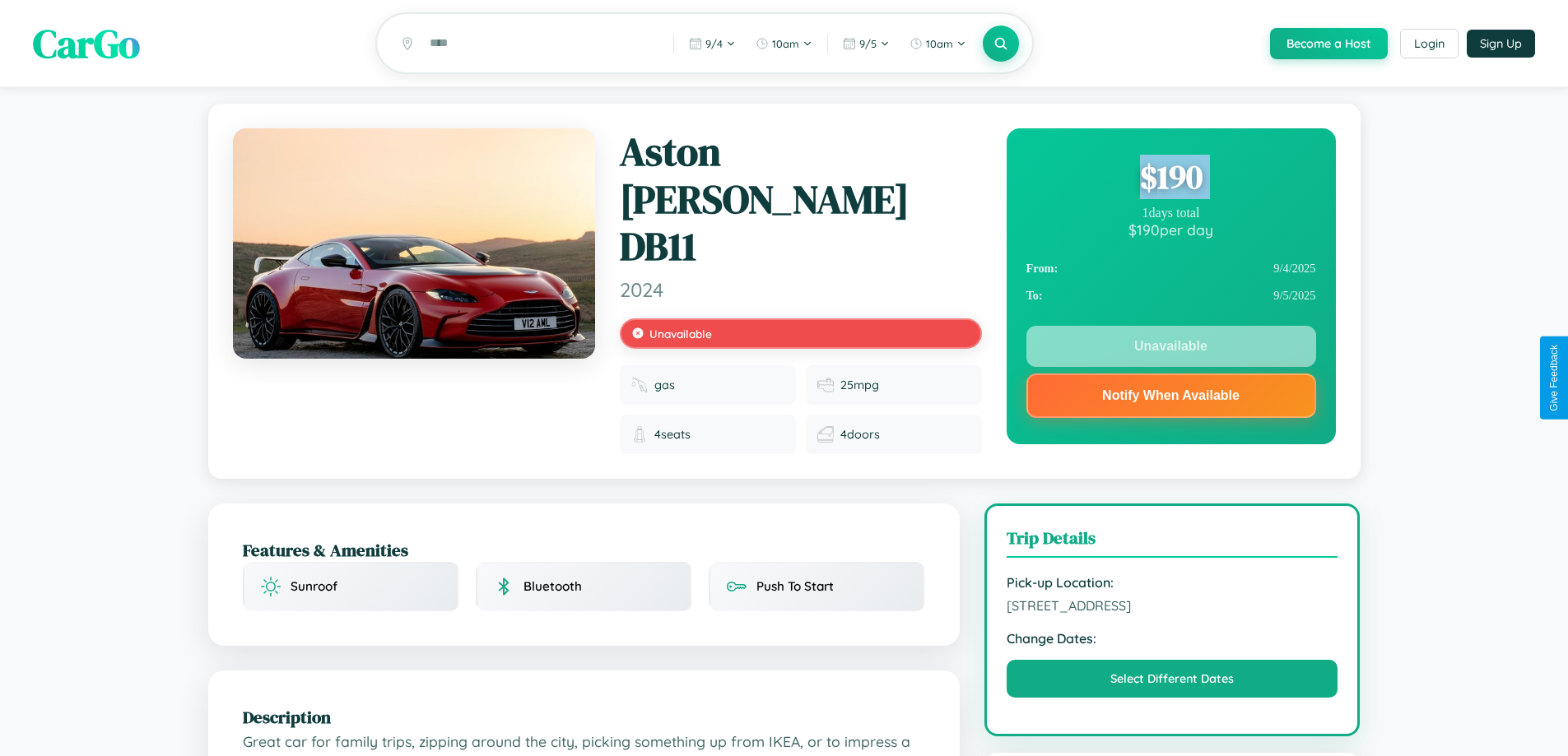
click at [1171, 179] on div "$ 190" at bounding box center [1171, 176] width 290 height 45
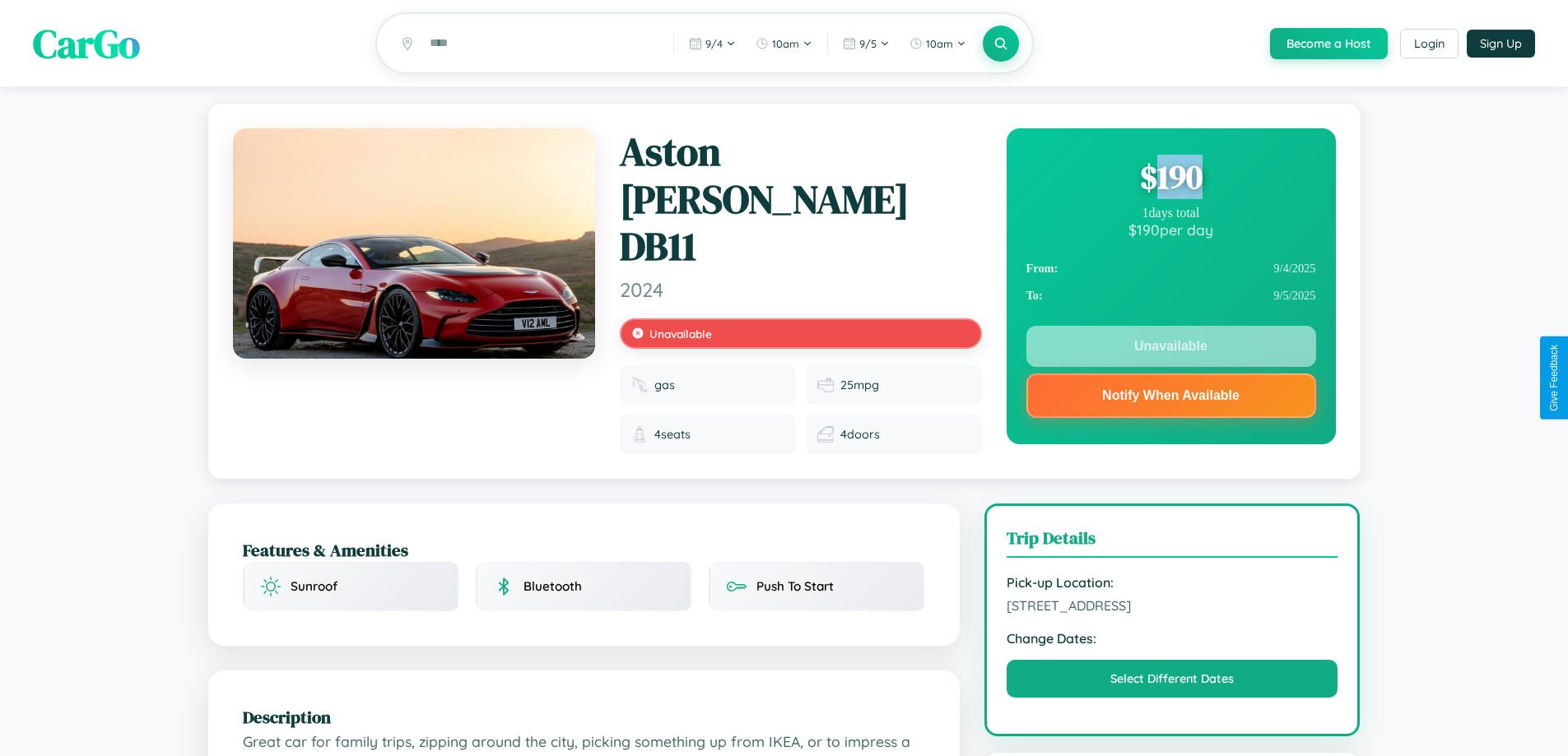
click at [1171, 179] on div "$ 190" at bounding box center [1171, 176] width 290 height 45
